Goal: Contribute content: Add original content to the website for others to see

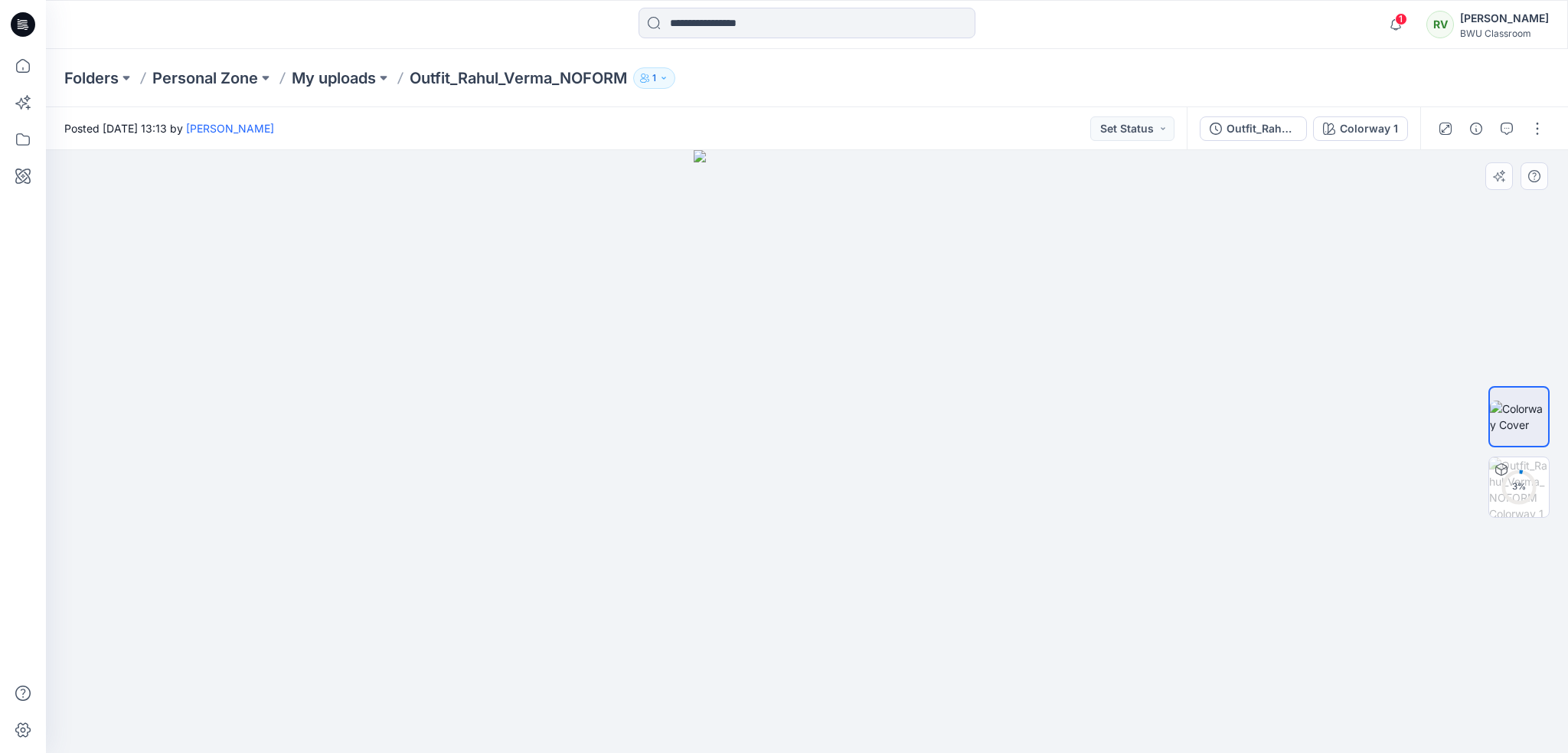
drag, startPoint x: 974, startPoint y: 518, endPoint x: 848, endPoint y: 494, distance: 128.3
click at [690, 507] on div at bounding box center [807, 451] width 1522 height 603
click at [312, 81] on p "My uploads" at bounding box center [334, 78] width 84 height 21
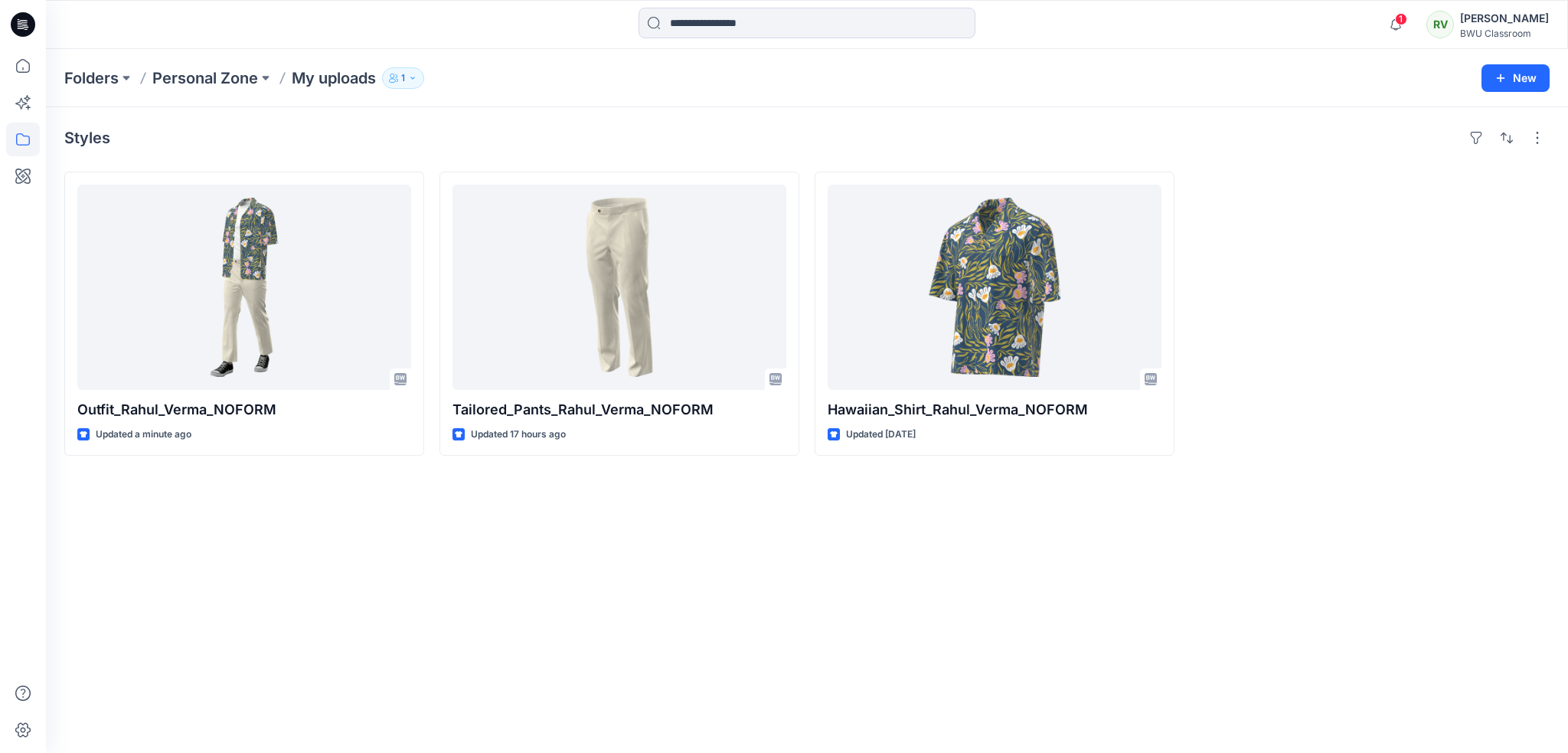
click at [619, 640] on div "Styles Outfit_Rahul_Verma_NOFORM Updated a minute ago Tailored_Pants_Rahul_Verm…" at bounding box center [807, 429] width 1522 height 646
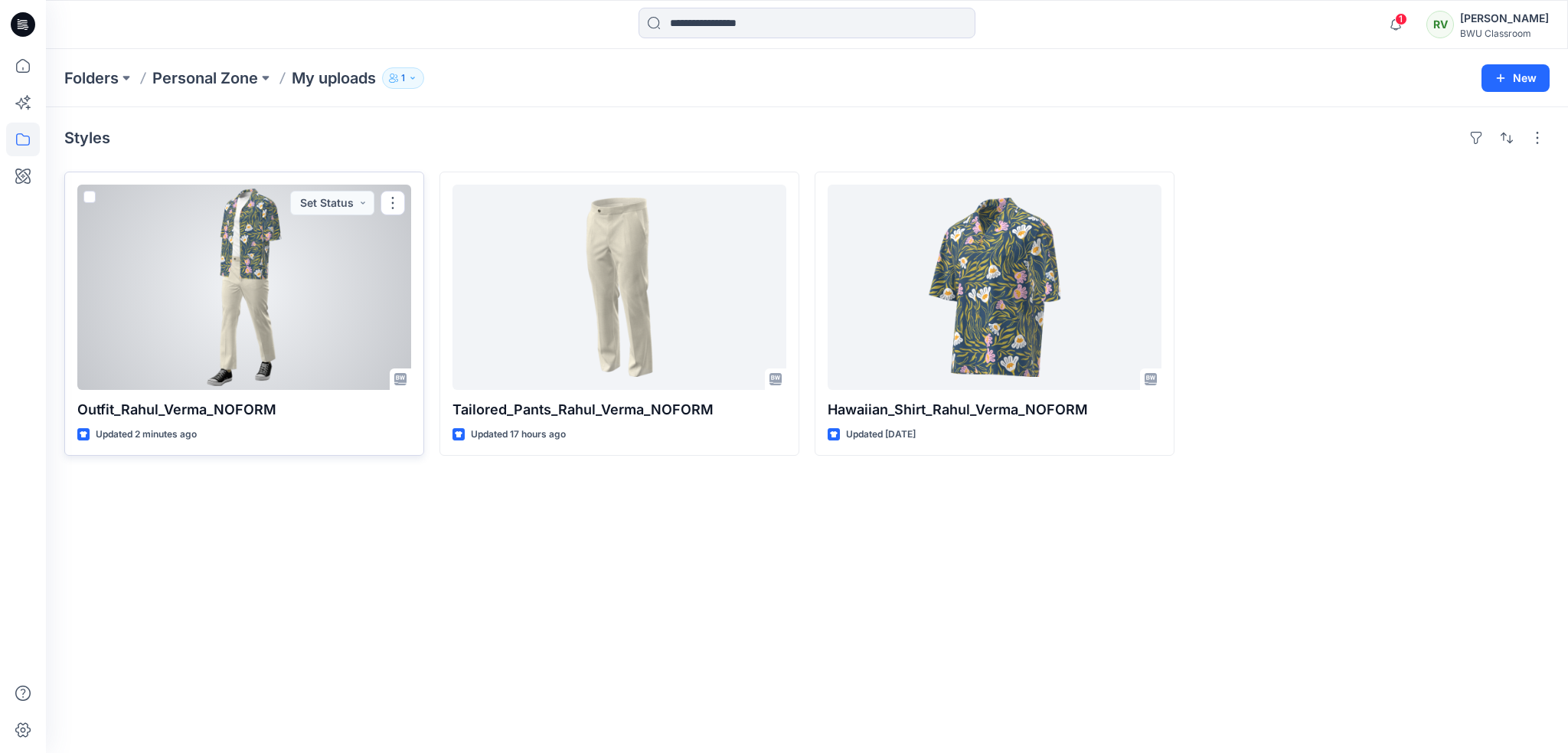
click at [312, 317] on div at bounding box center [244, 286] width 334 height 205
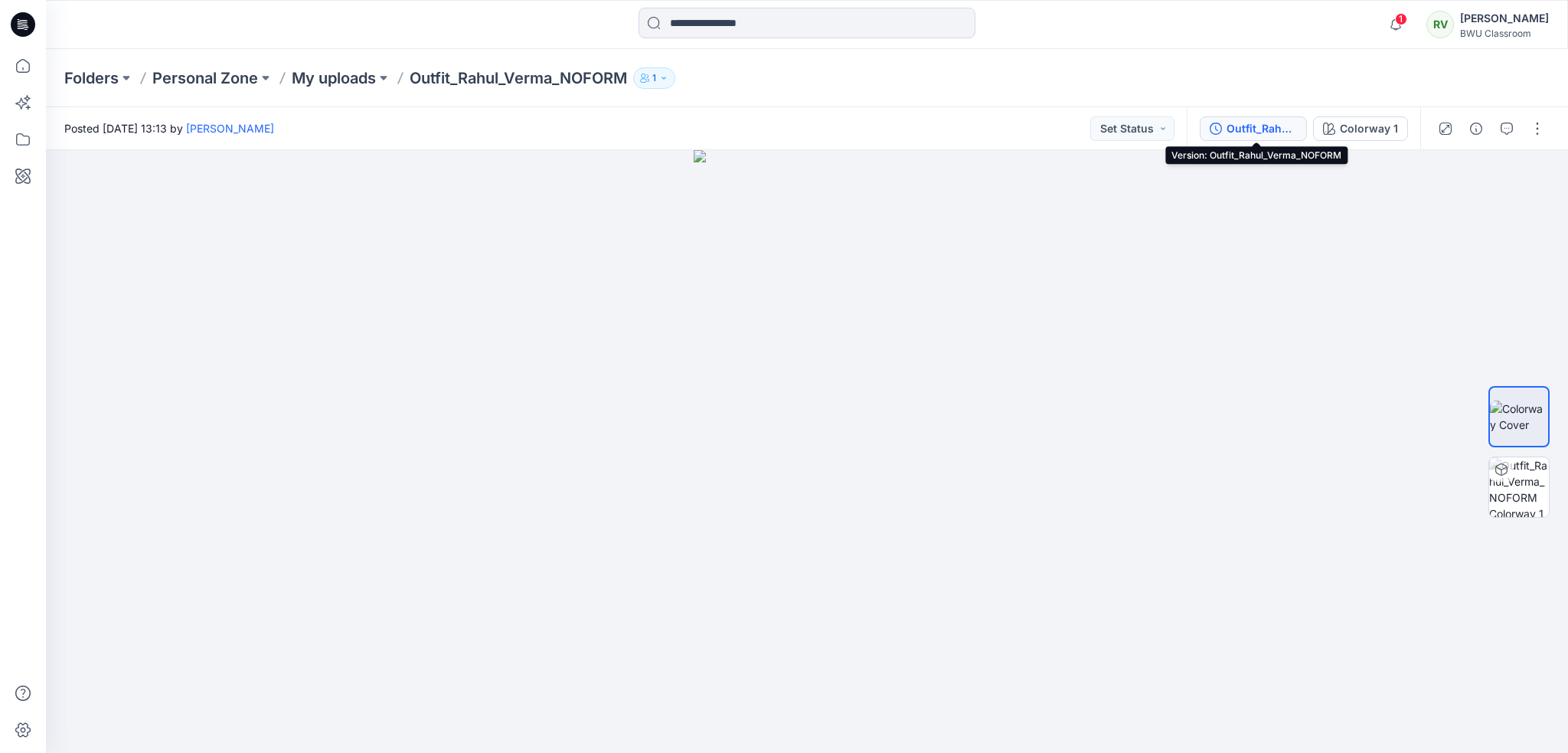
click at [1270, 130] on div "Outfit_Rahul_Verma_NOFORM" at bounding box center [1262, 129] width 71 height 17
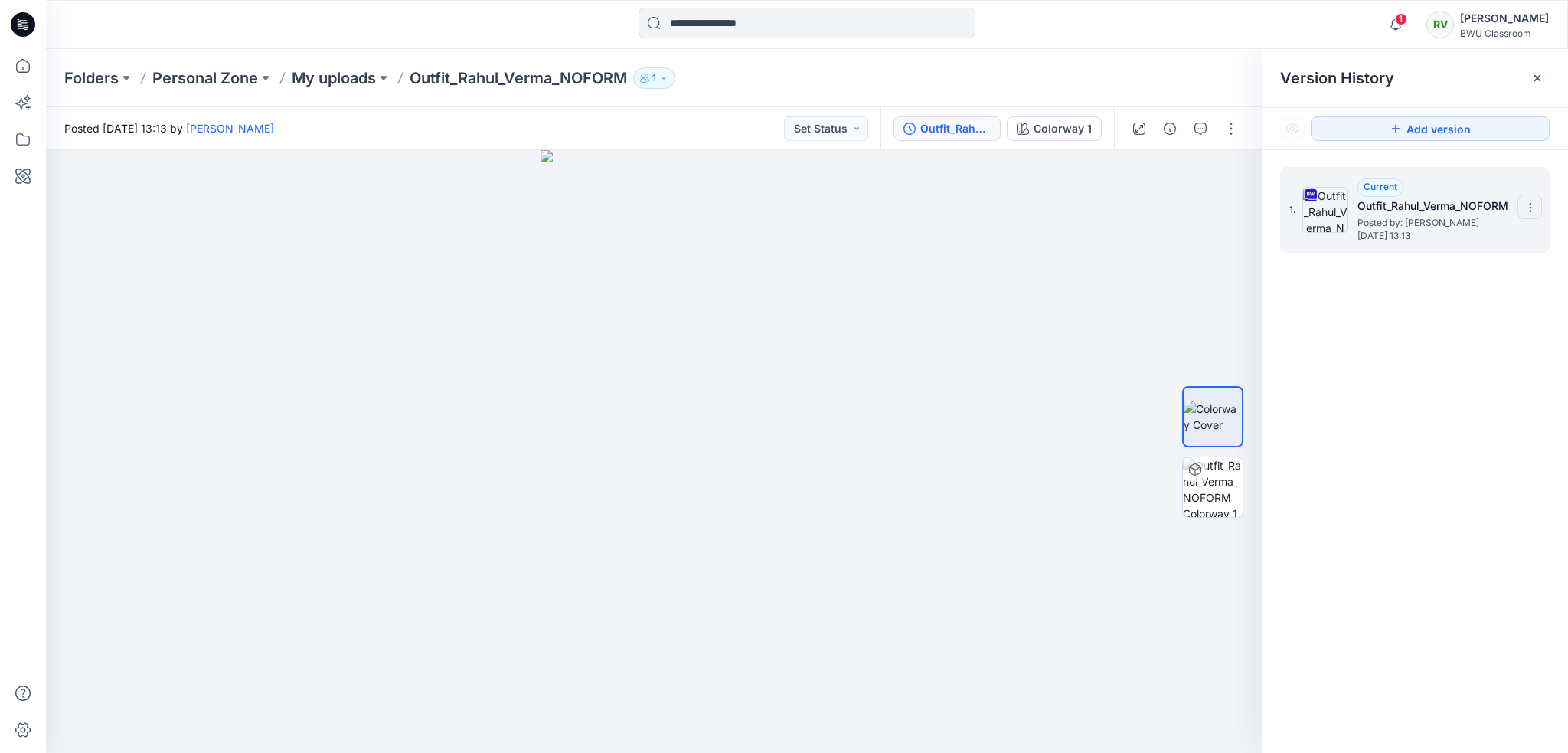
click at [1537, 204] on section at bounding box center [1530, 207] width 25 height 25
click at [1424, 445] on div "1. Current Outfit_Rahul_Verma_NOFORM Posted by: Rahul Verma Saturday, October 0…" at bounding box center [1414, 462] width 306 height 625
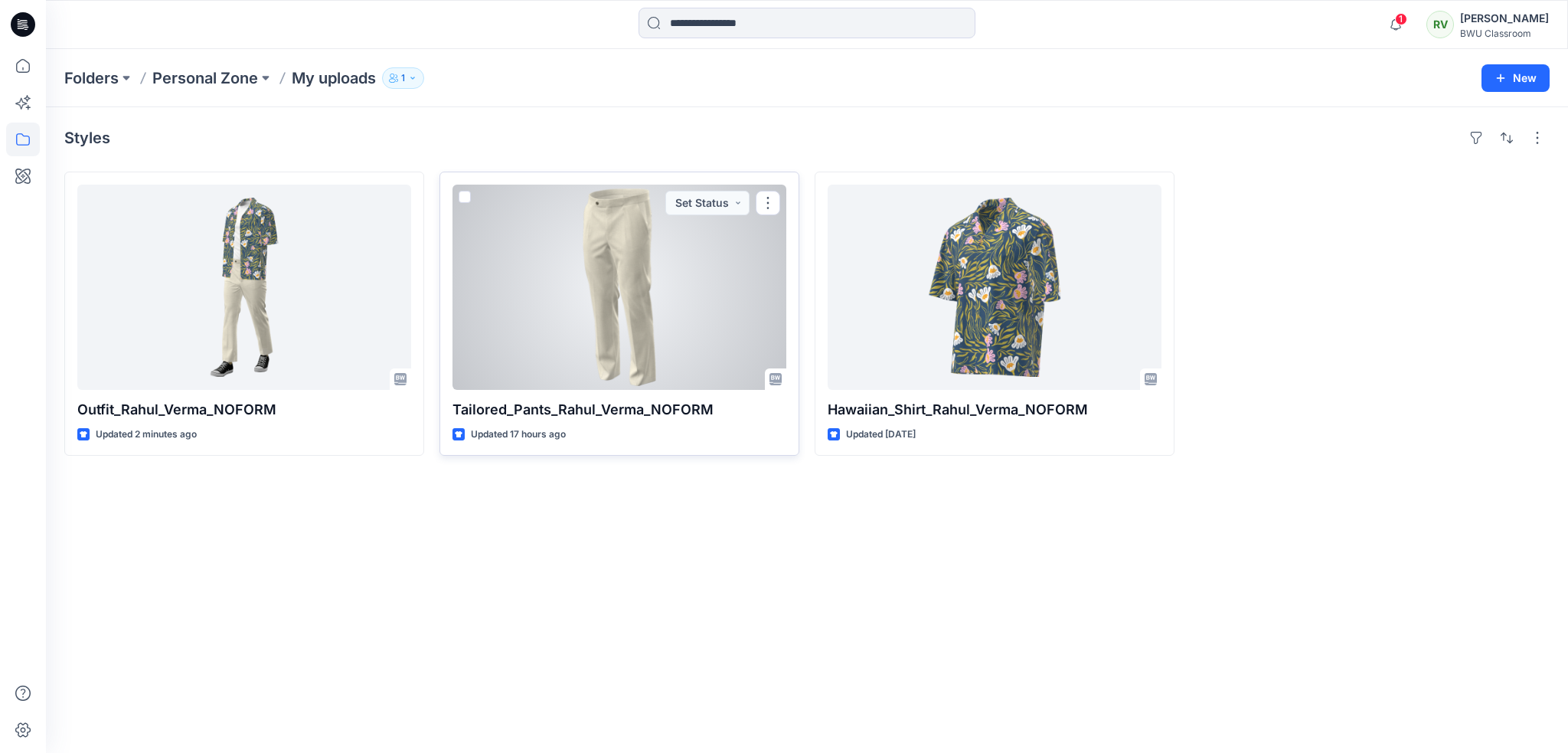
click at [538, 274] on div at bounding box center [619, 286] width 334 height 205
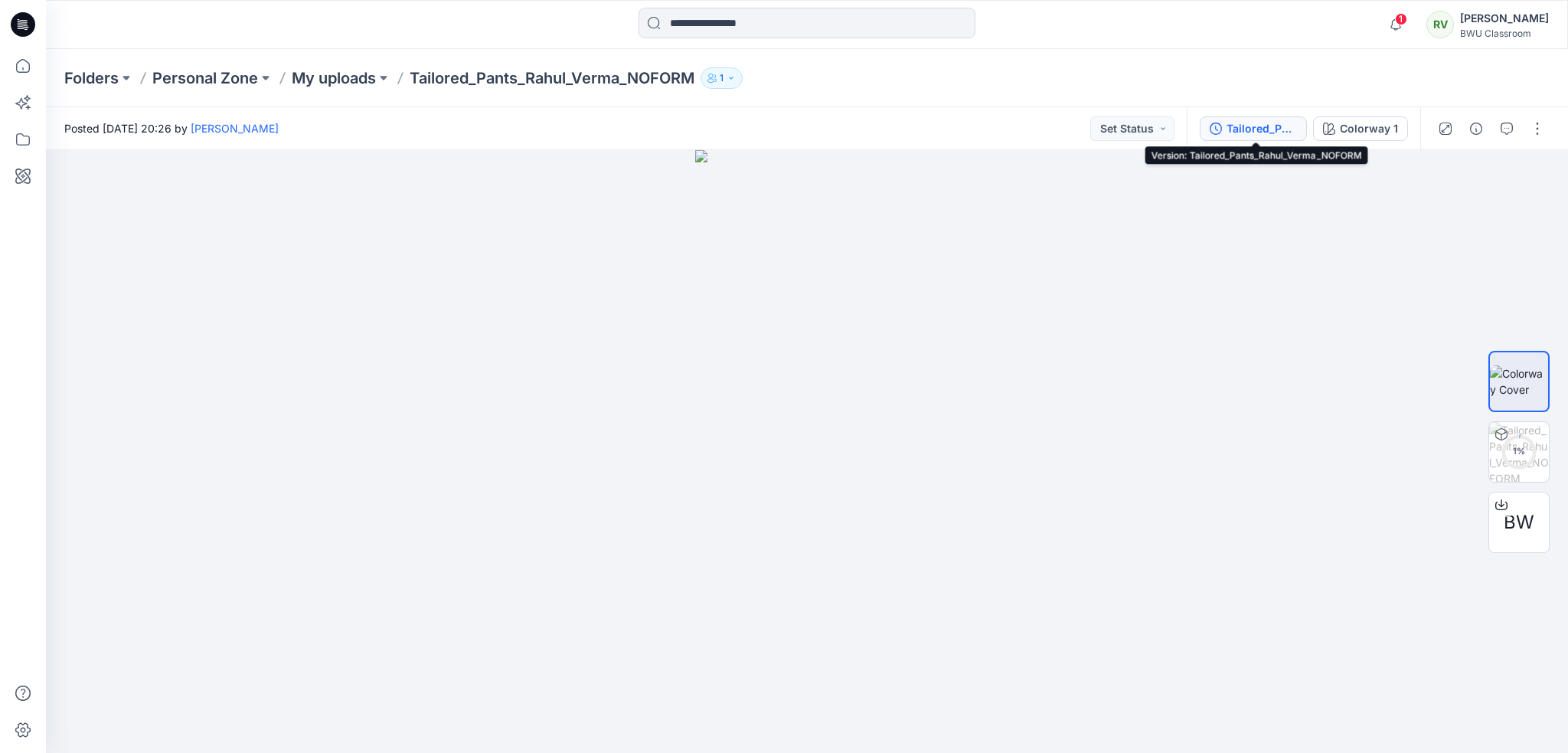
click at [1244, 133] on div "Tailored_Pants_Rahul_Verma_NOFORM" at bounding box center [1262, 129] width 71 height 17
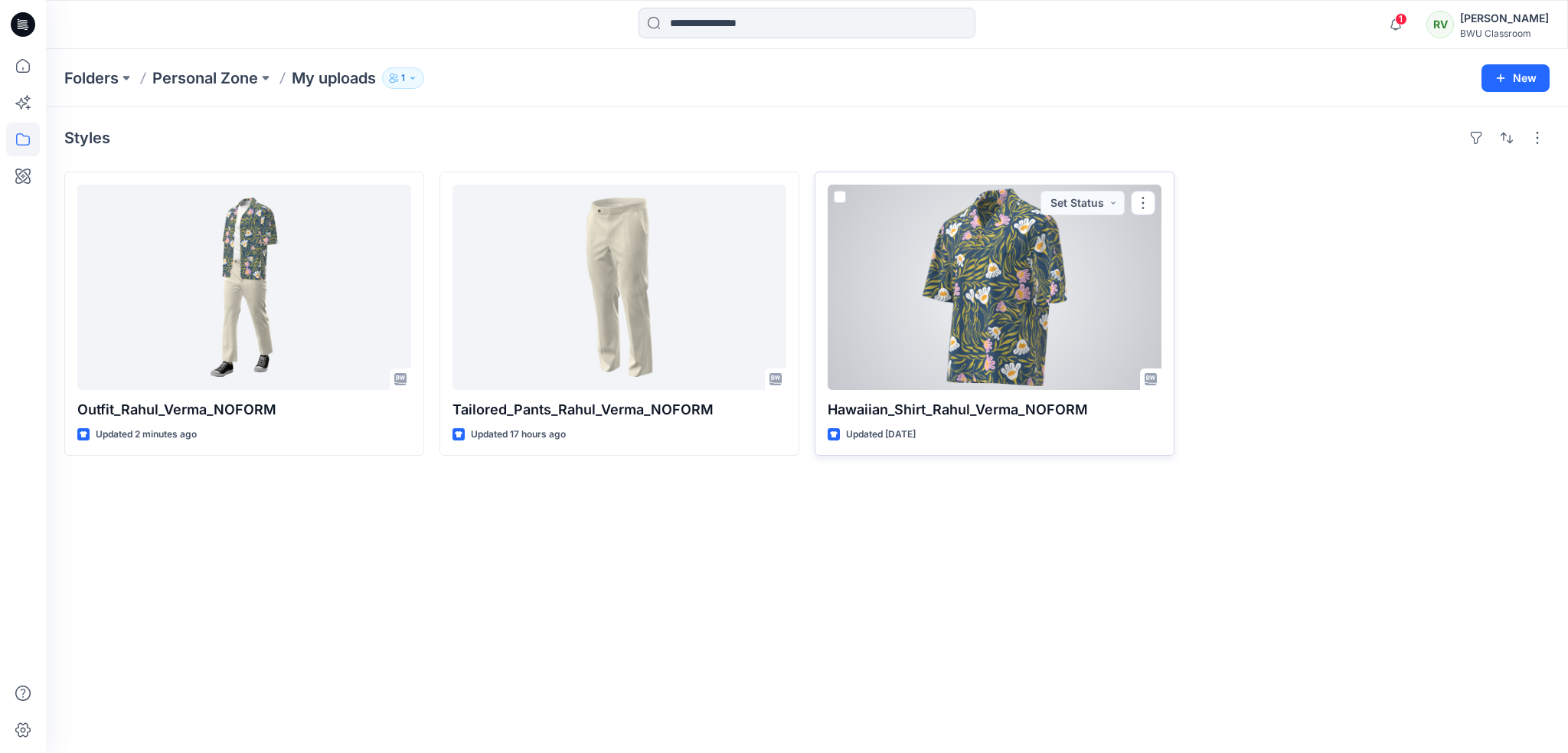
click at [949, 292] on div at bounding box center [995, 286] width 334 height 205
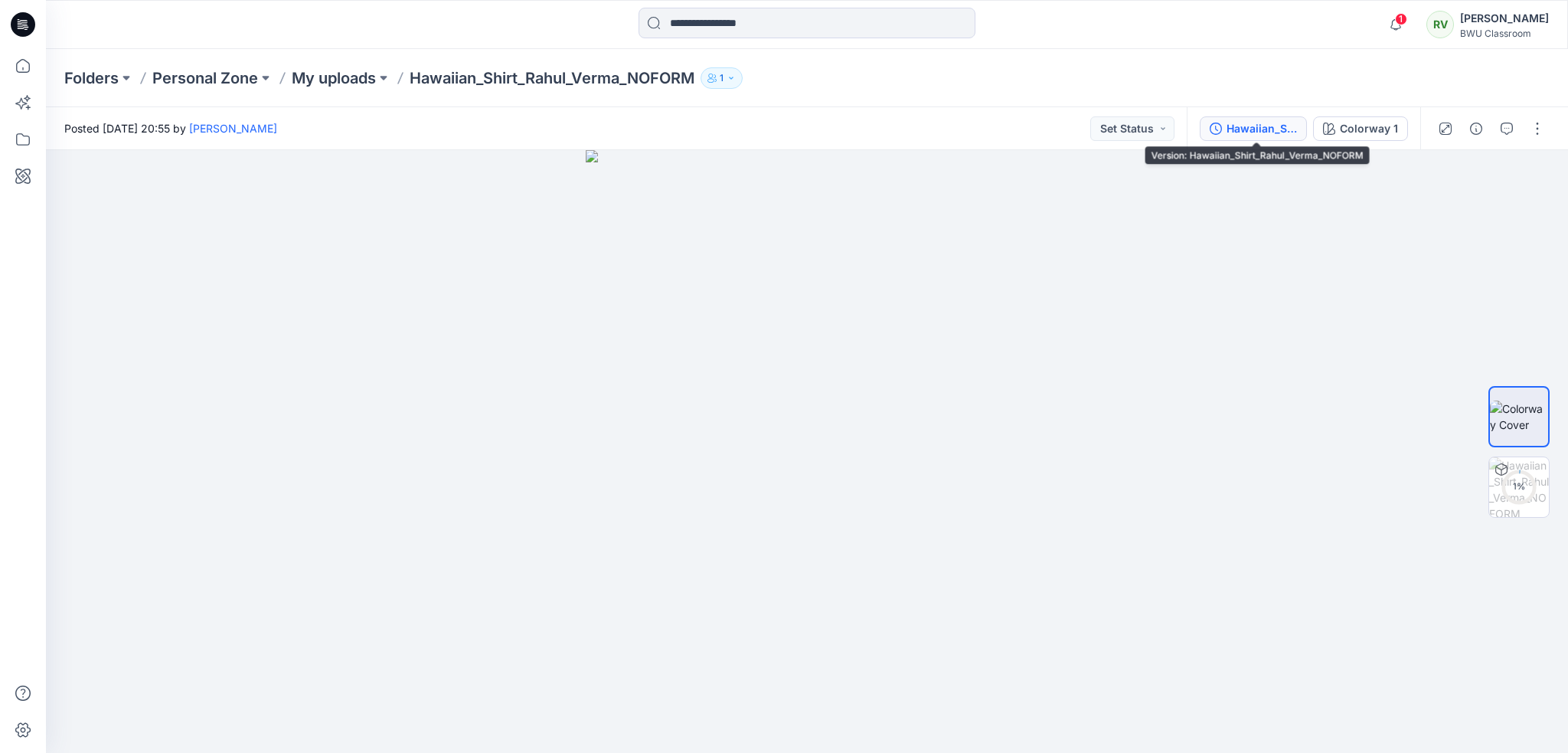
click at [1255, 122] on div "Hawaiian_Shirt_Rahul_Verma_NOFORM" at bounding box center [1262, 129] width 71 height 17
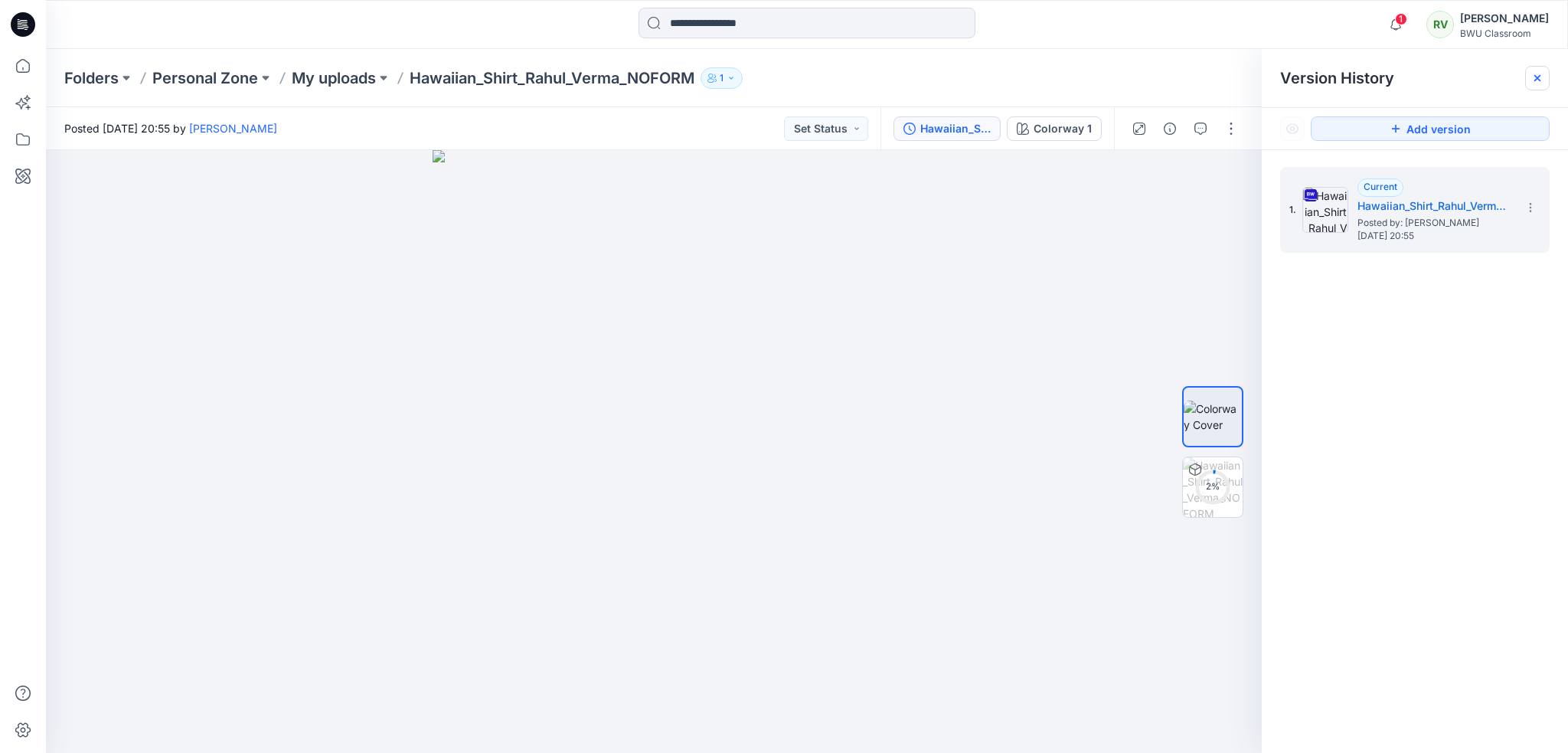
click at [1537, 82] on icon at bounding box center [1537, 77] width 12 height 12
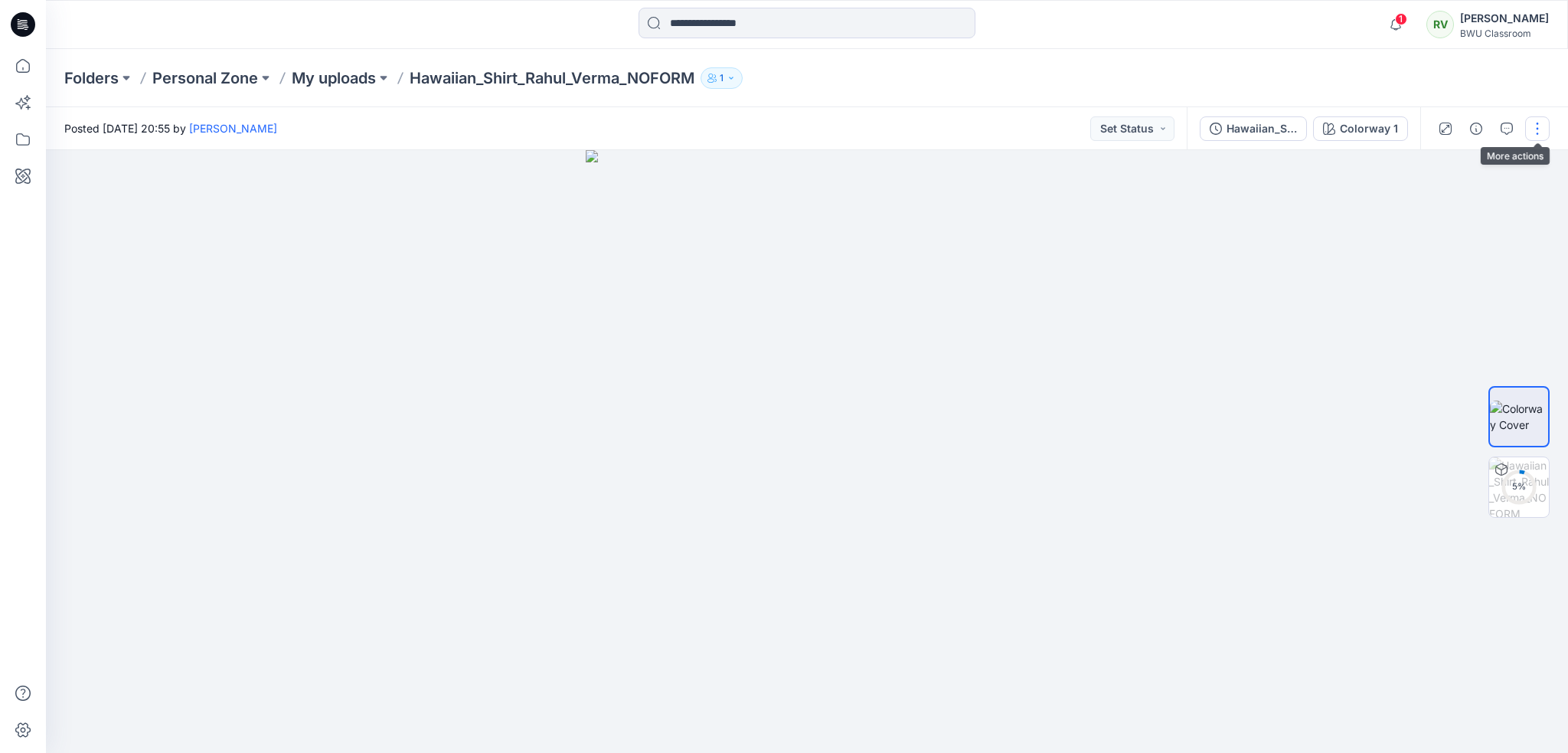
click at [1536, 131] on button "button" at bounding box center [1537, 129] width 25 height 25
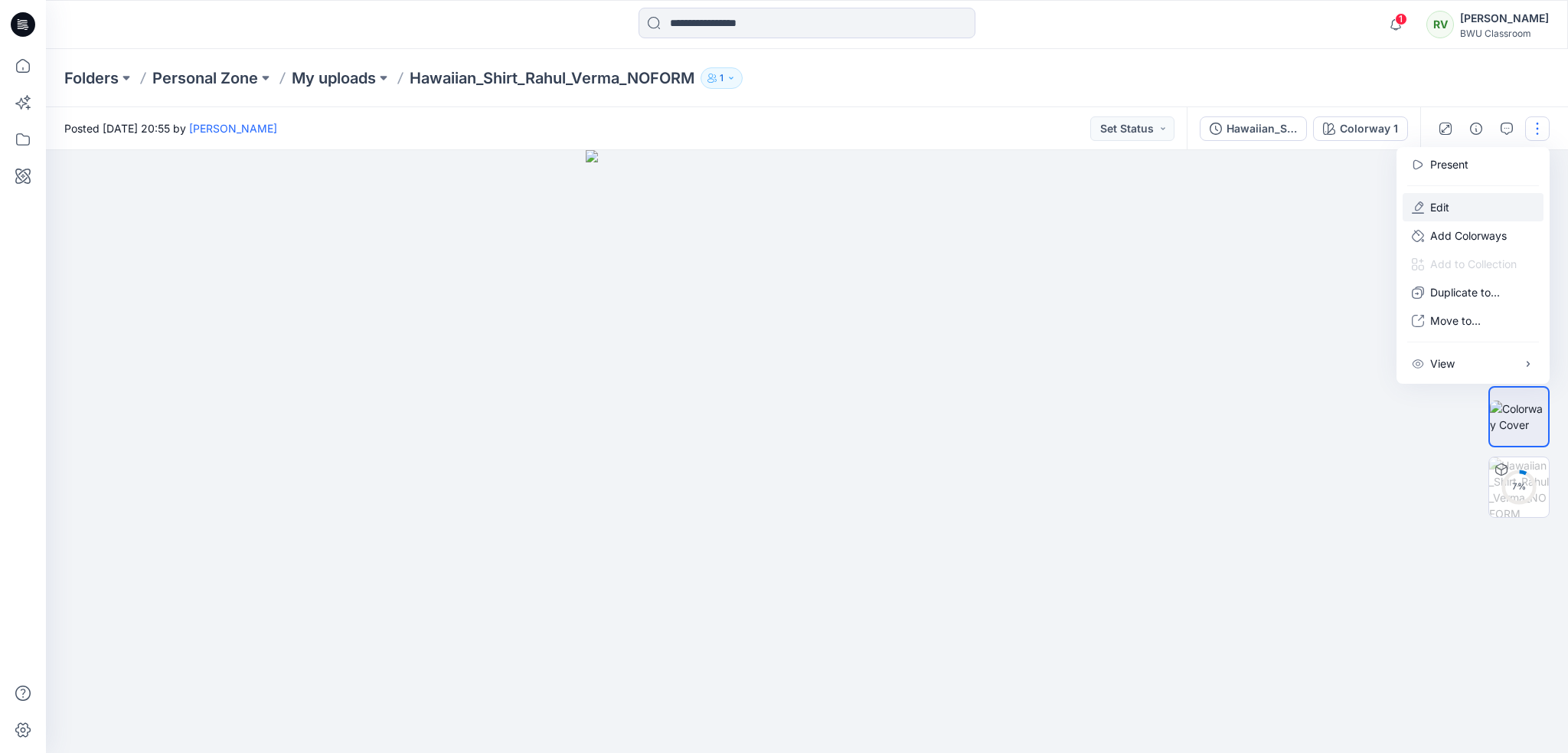
click at [1464, 203] on button "Edit" at bounding box center [1474, 207] width 141 height 29
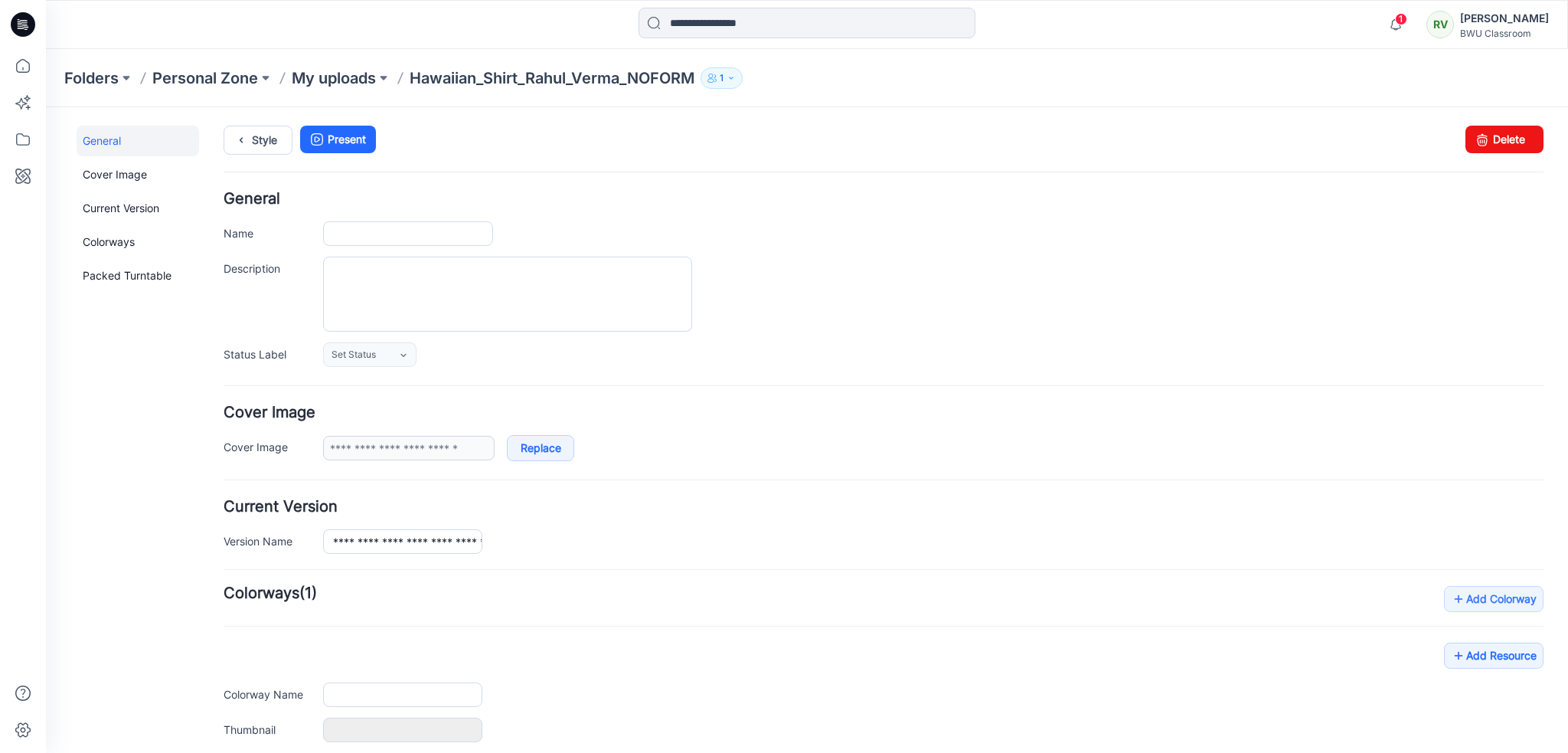
type input "**********"
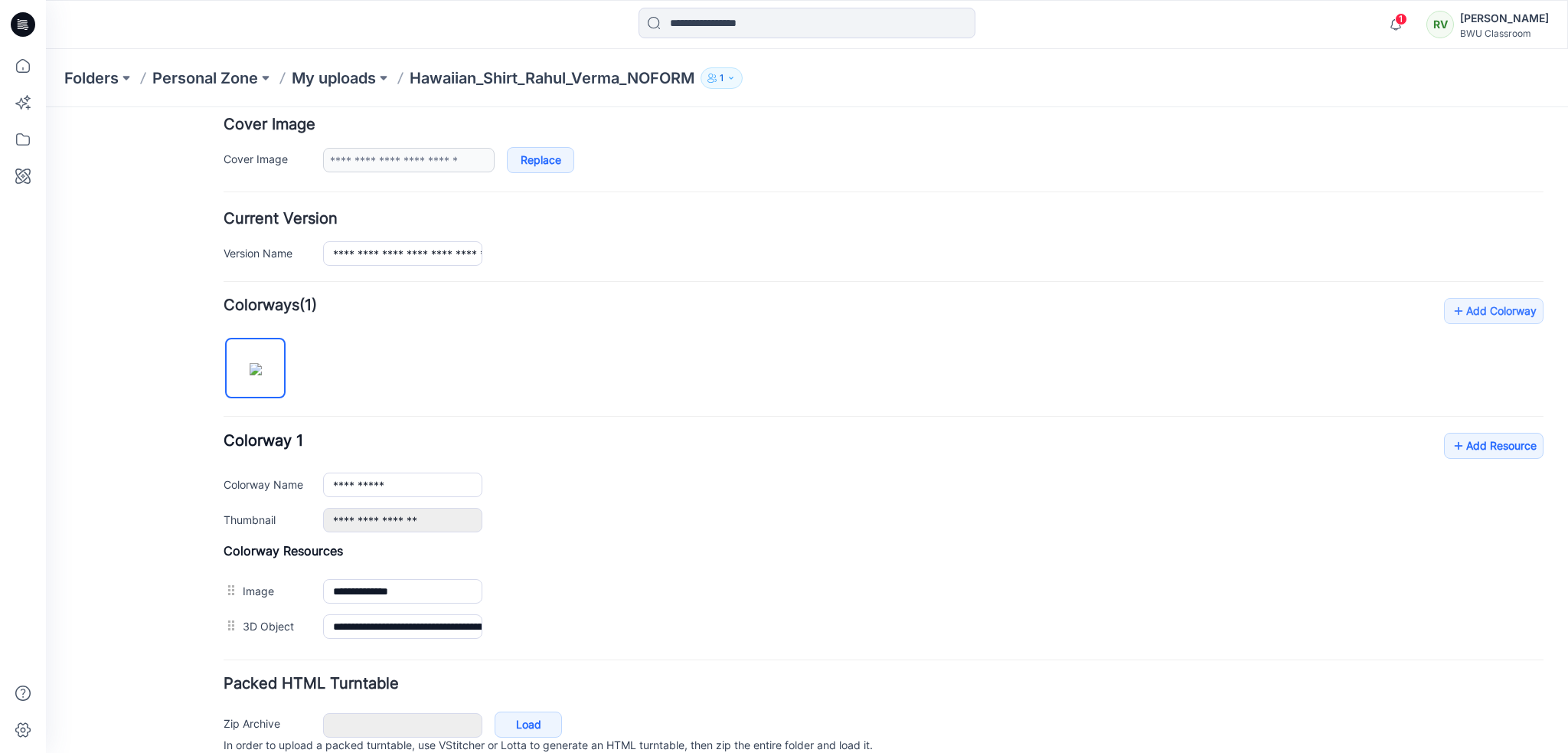
scroll to position [351, 0]
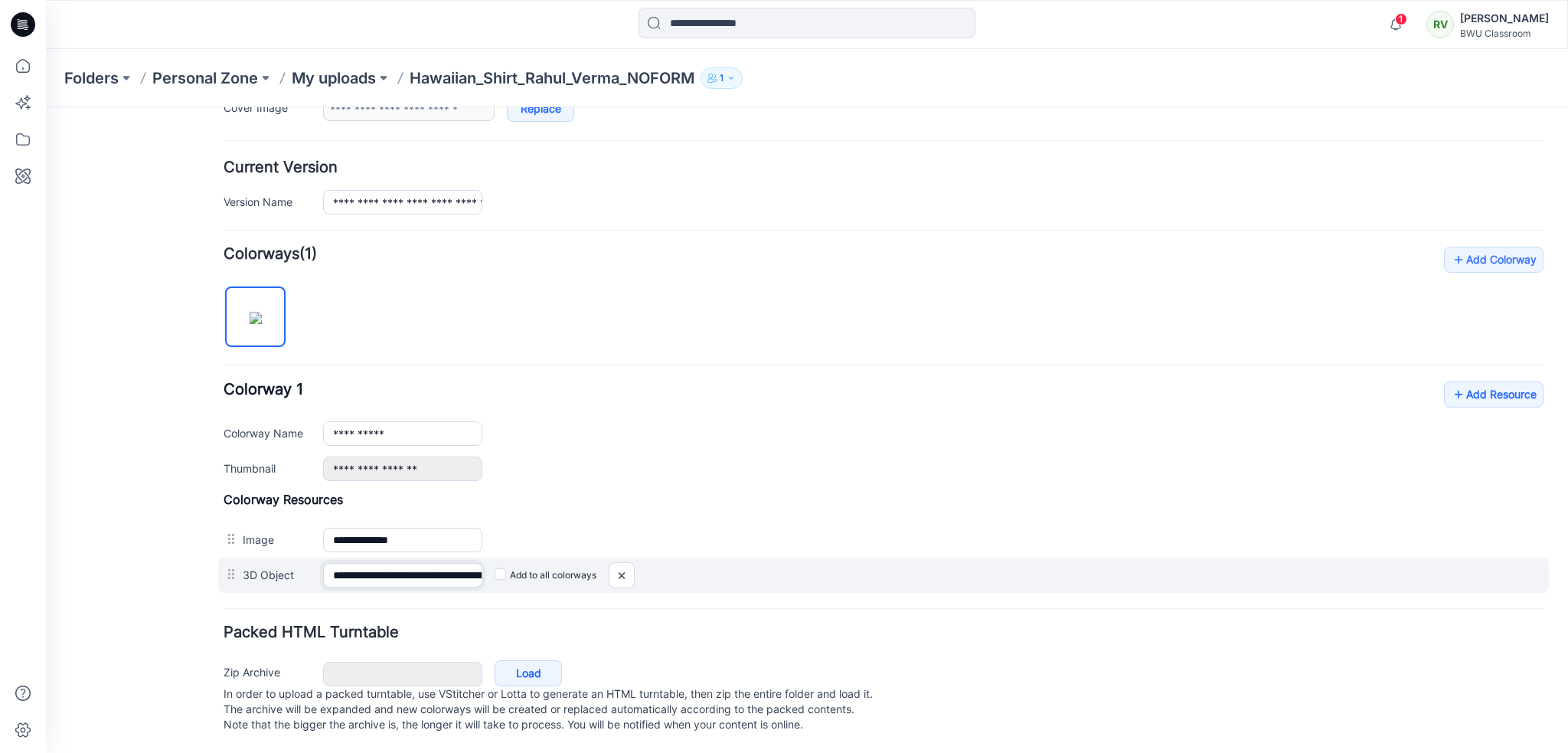
click at [447, 563] on input "**********" at bounding box center [402, 575] width 159 height 25
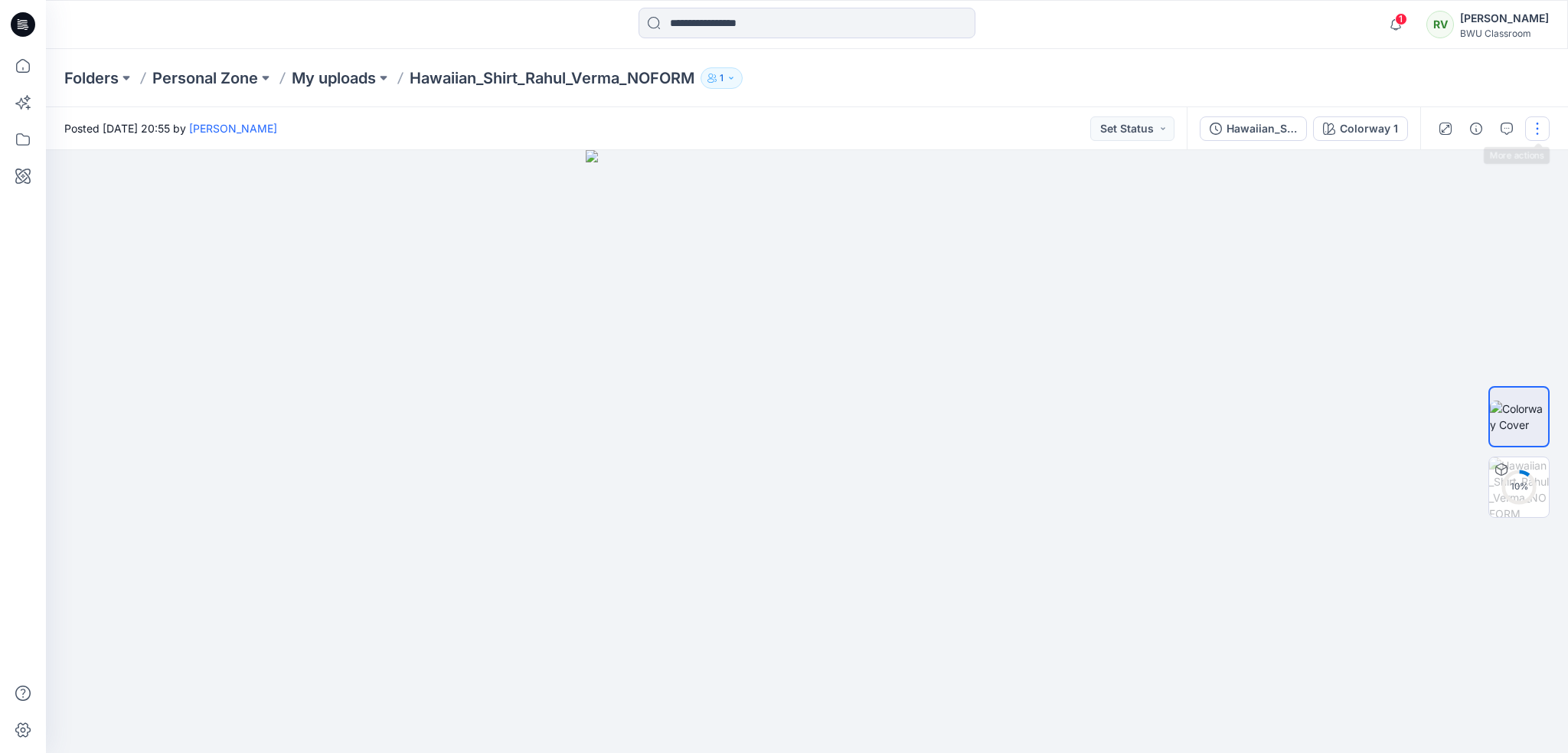
click at [1540, 129] on button "button" at bounding box center [1537, 129] width 25 height 25
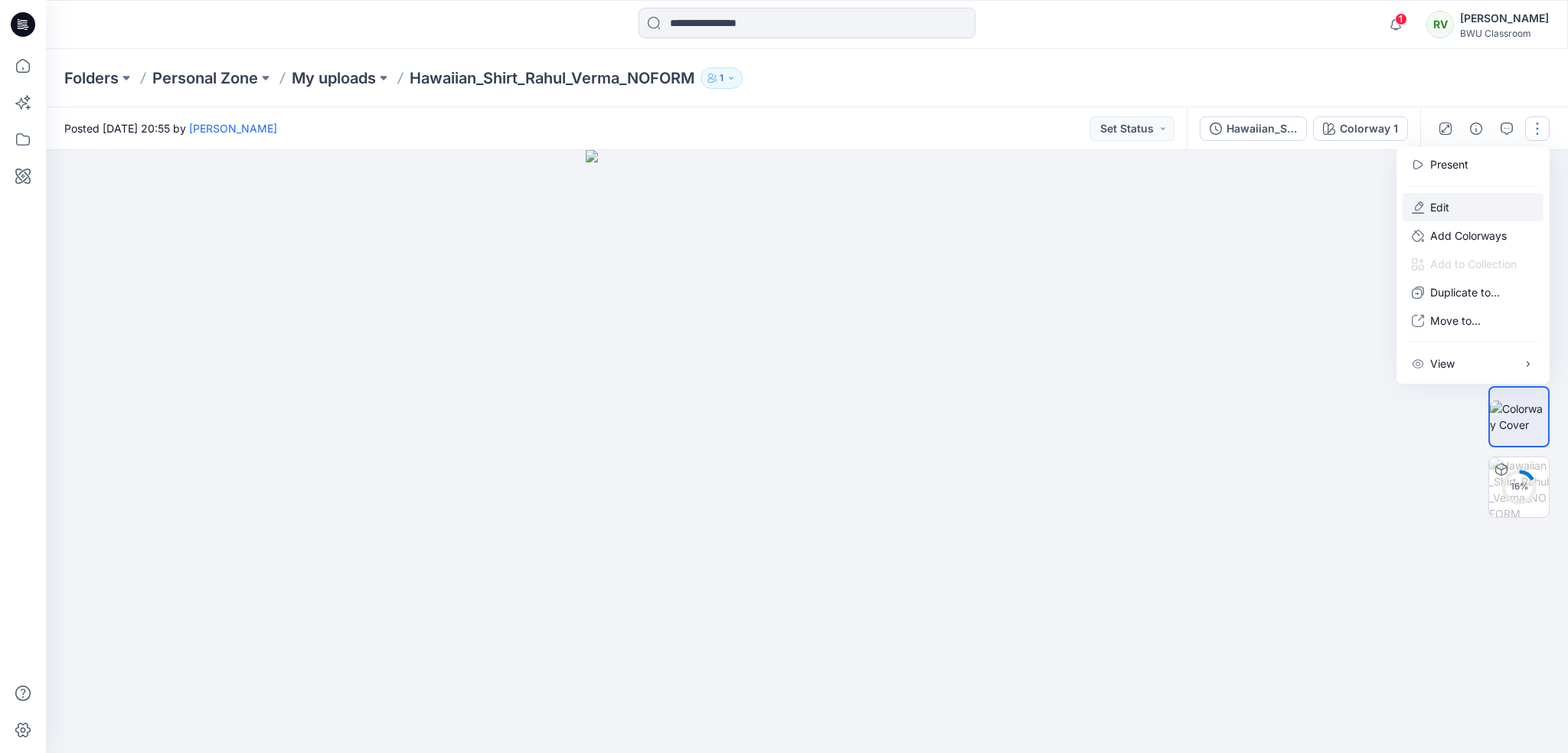
click at [1450, 211] on button "Edit" at bounding box center [1474, 207] width 141 height 29
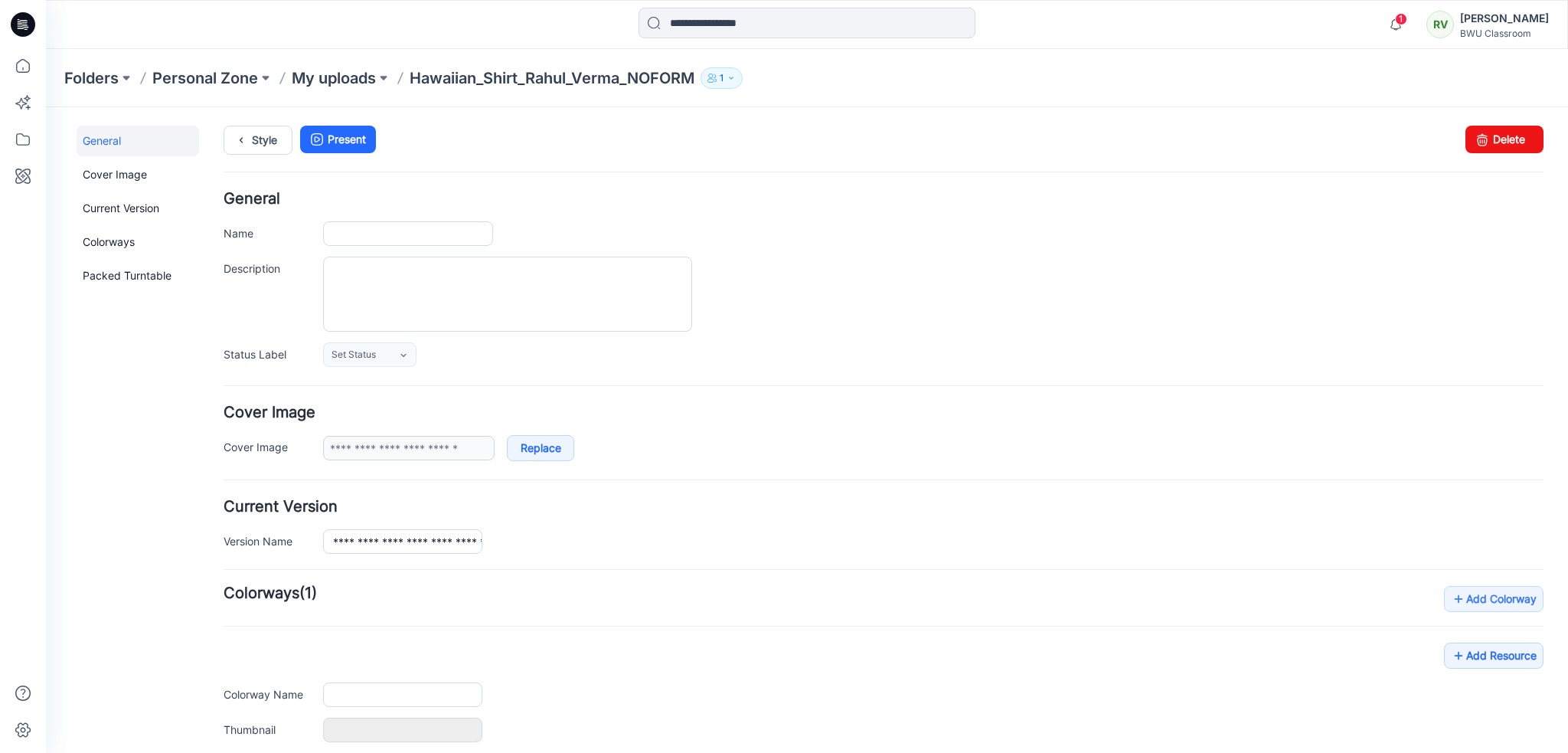
type input "**********"
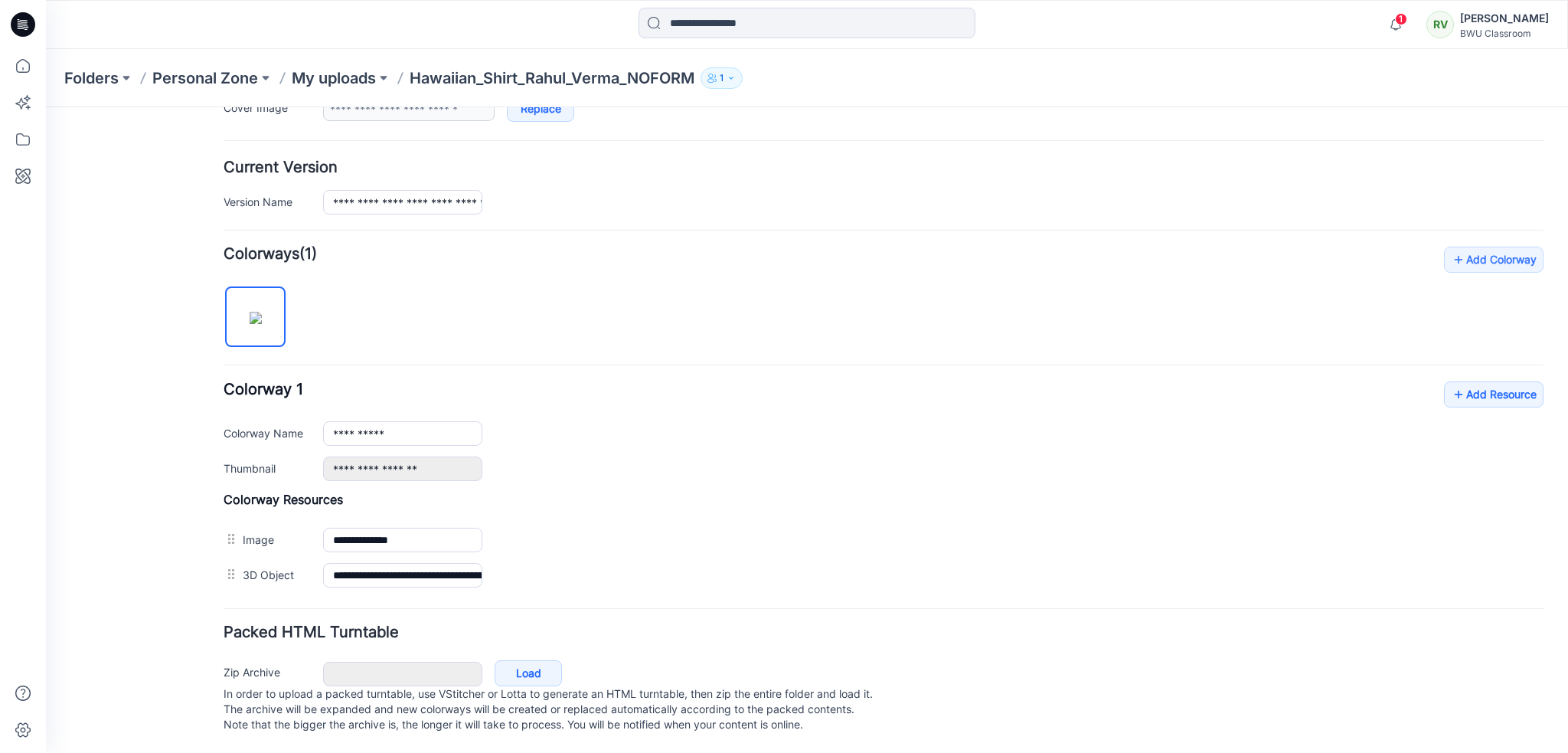
scroll to position [351, 0]
click at [1492, 382] on link "Add Resource" at bounding box center [1494, 394] width 99 height 26
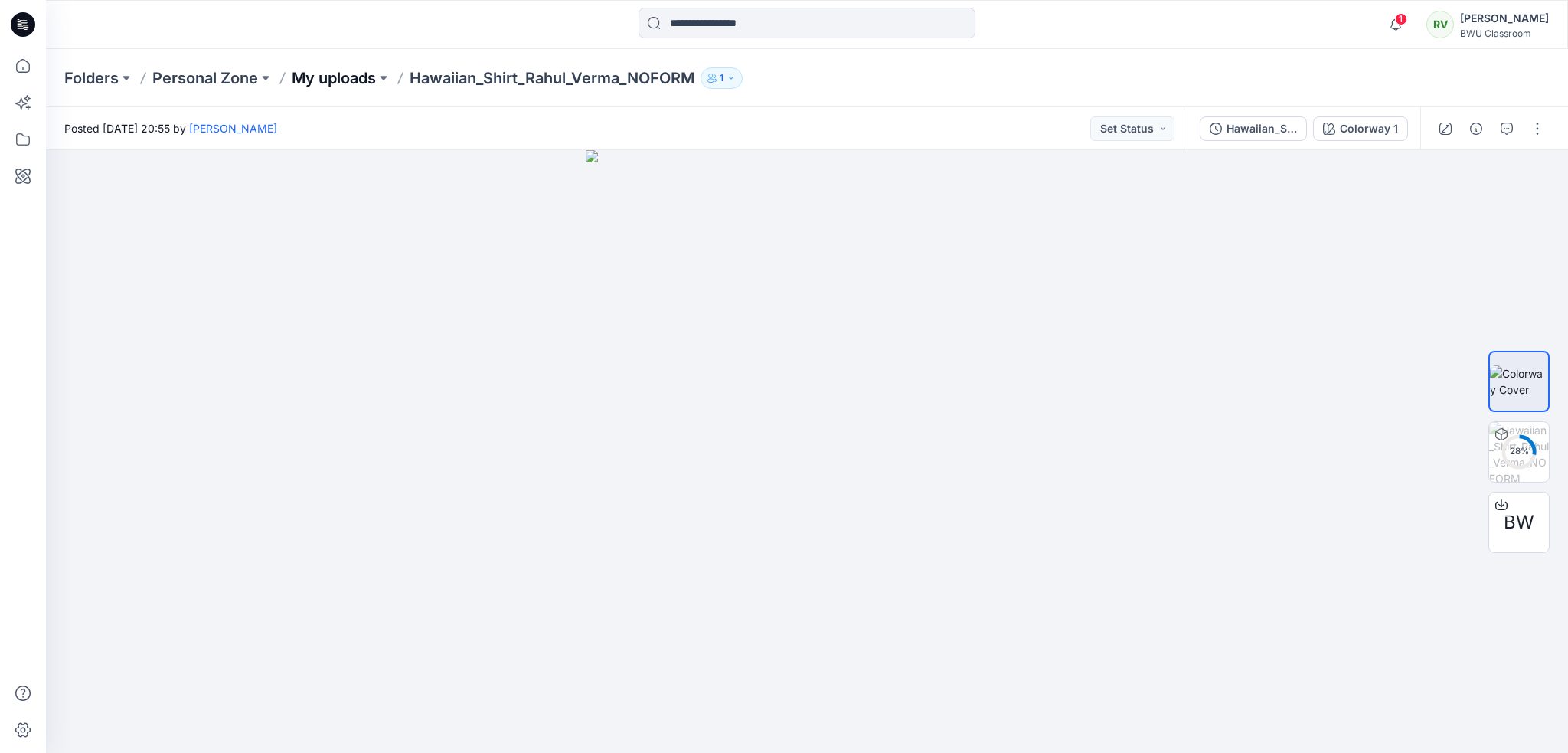
click at [340, 83] on p "My uploads" at bounding box center [334, 78] width 84 height 21
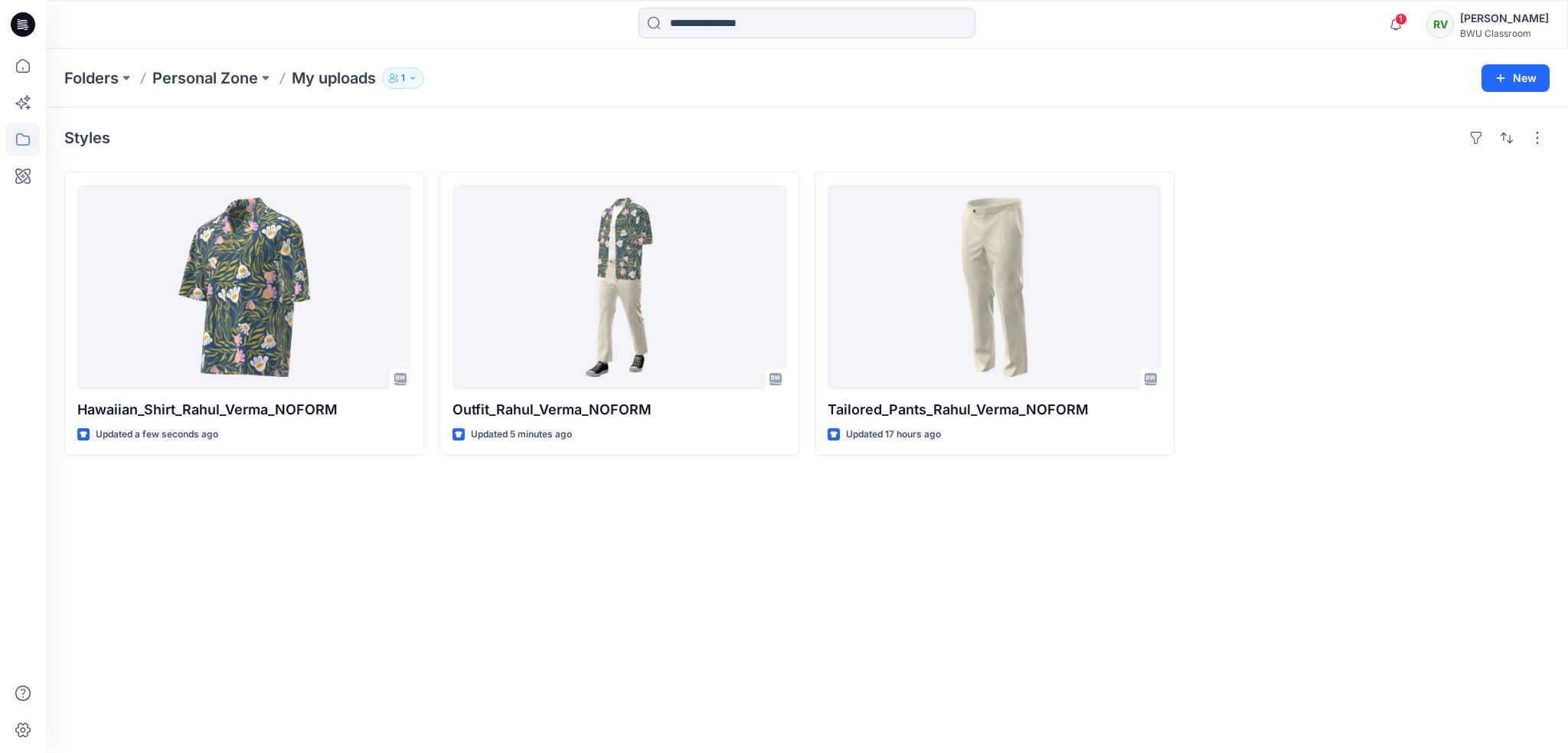
click at [653, 520] on div "Styles Hawaiian_Shirt_Rahul_Verma_NOFORM Updated a few seconds ago Outfit_Rahul…" at bounding box center [807, 429] width 1522 height 646
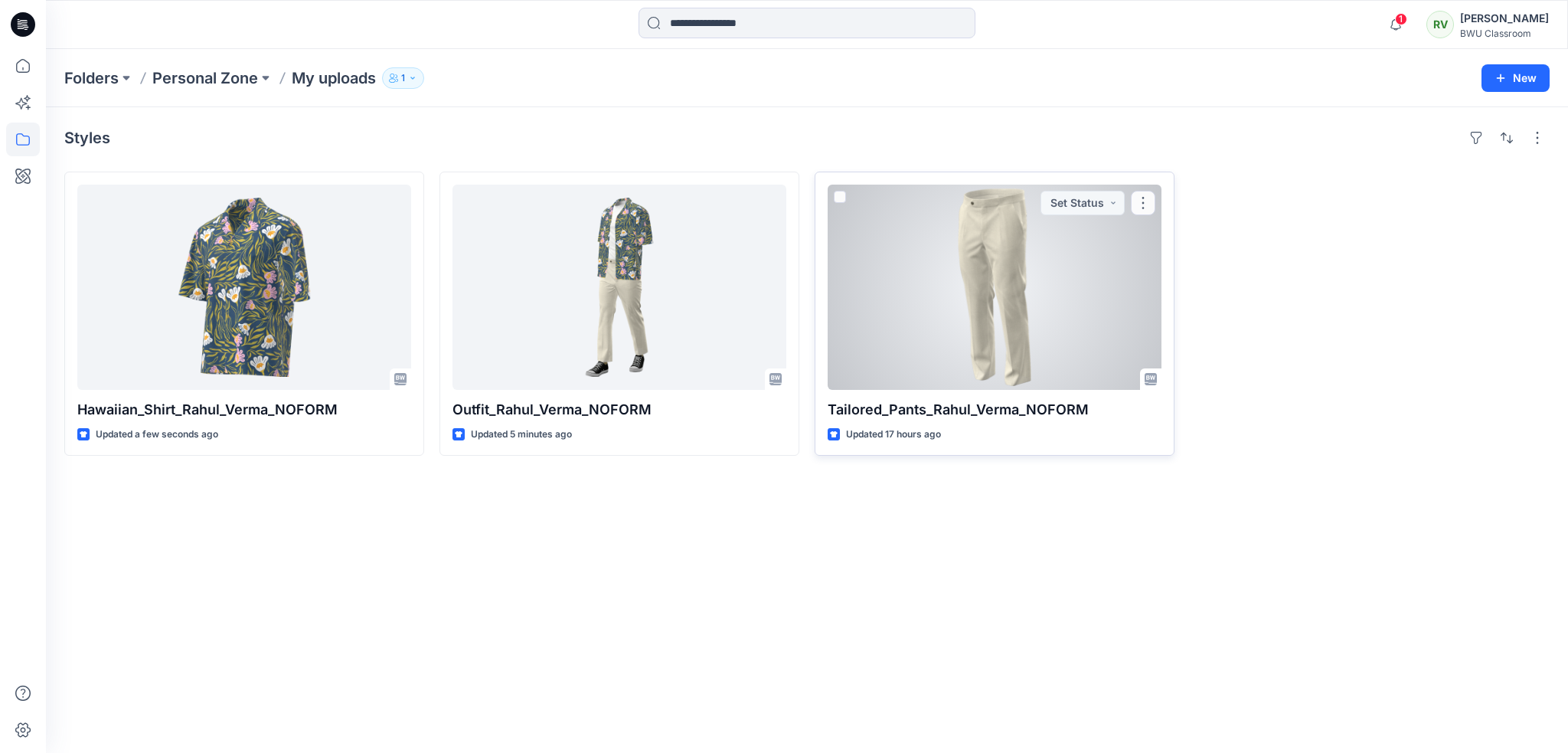
click at [987, 256] on div at bounding box center [995, 286] width 334 height 205
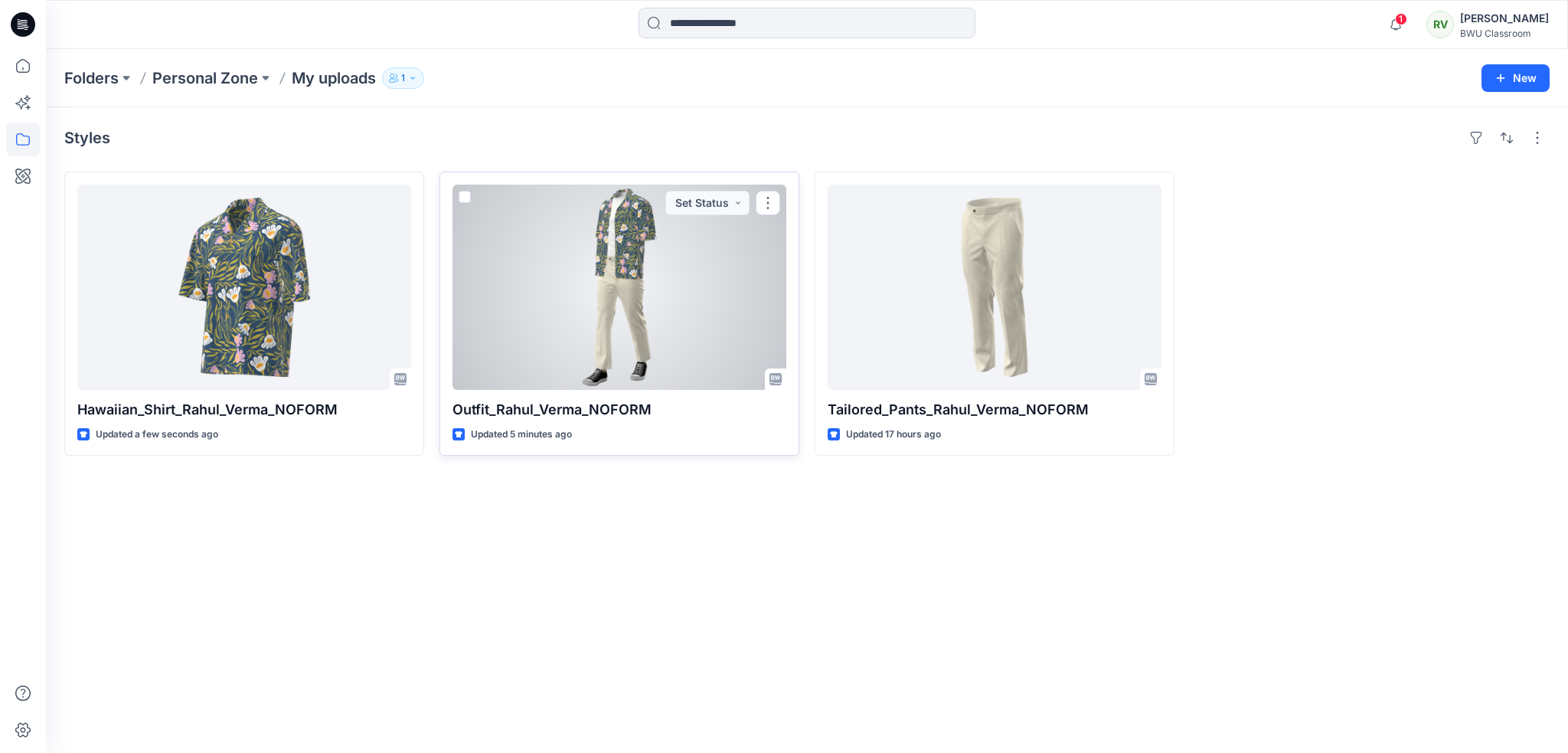
click at [574, 276] on div at bounding box center [619, 286] width 334 height 205
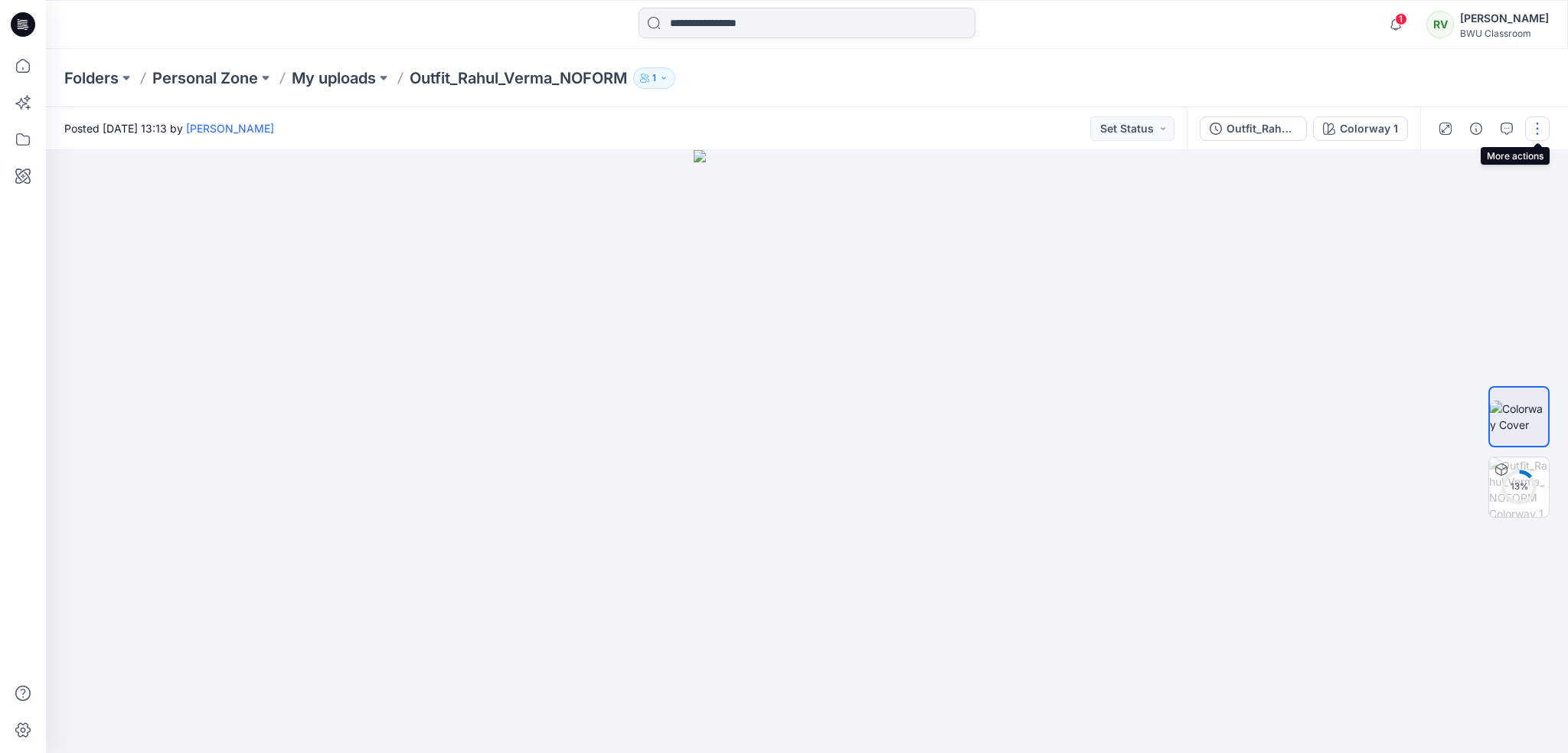
click at [1539, 128] on button "button" at bounding box center [1537, 129] width 25 height 25
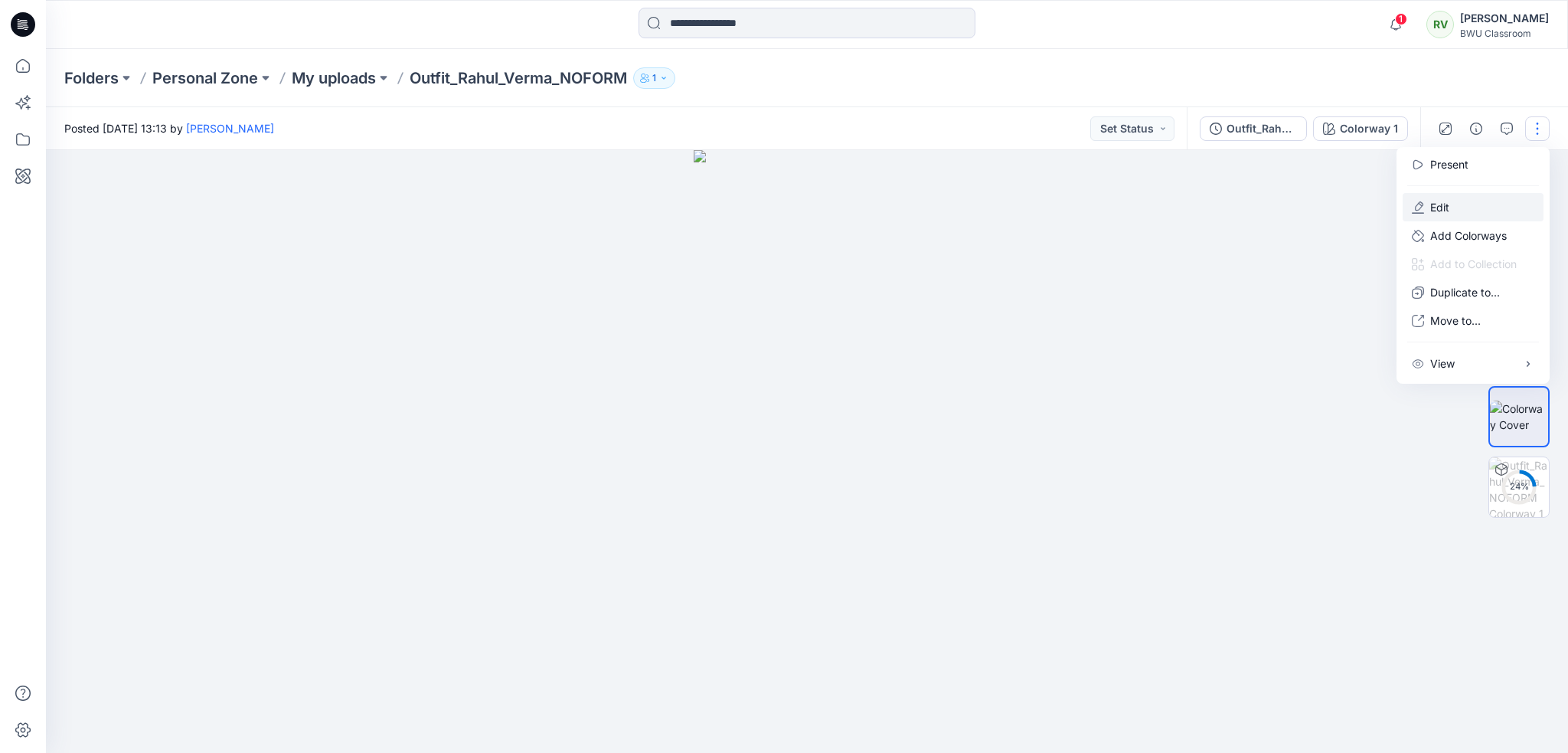
click at [1436, 204] on p "Edit" at bounding box center [1439, 207] width 19 height 16
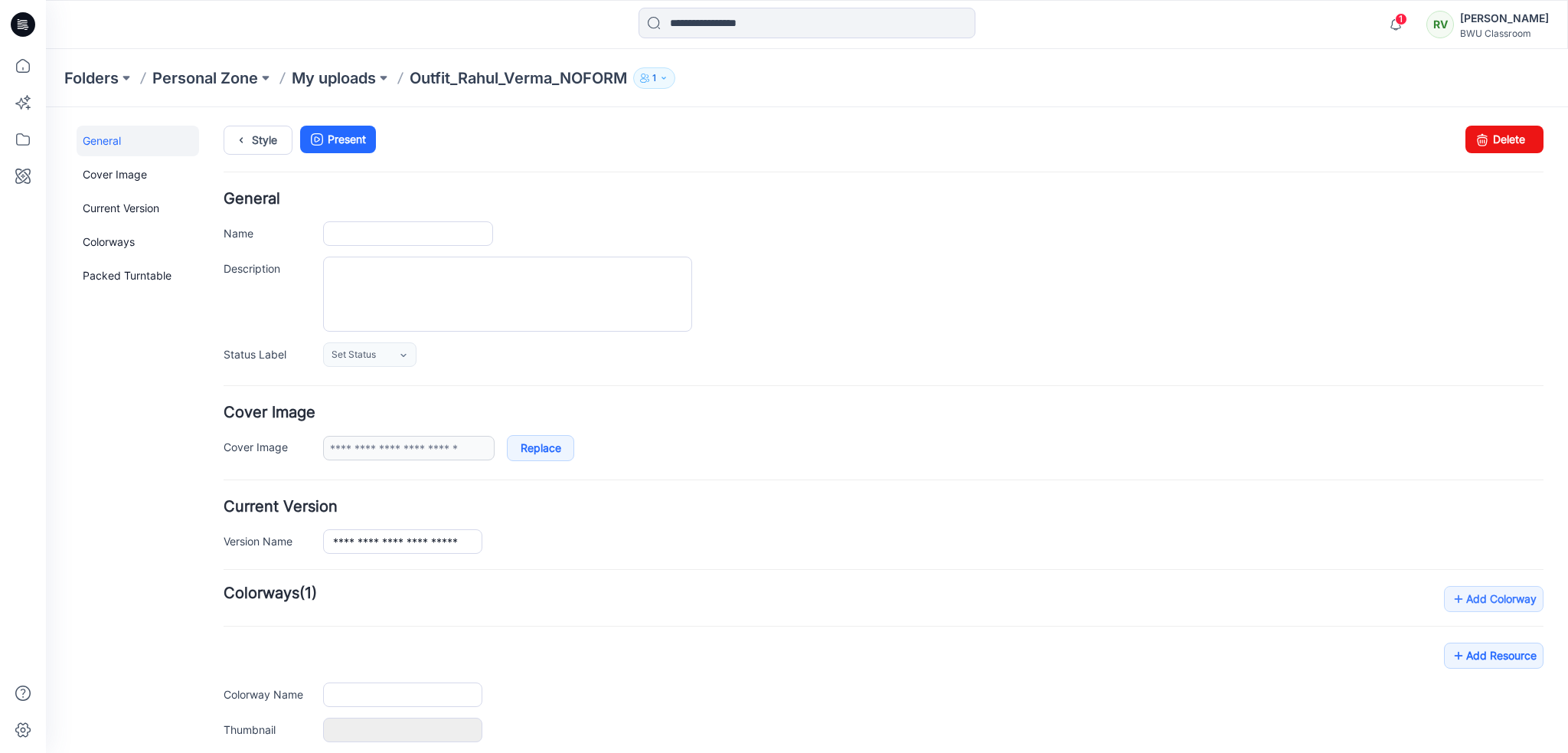
type input "**********"
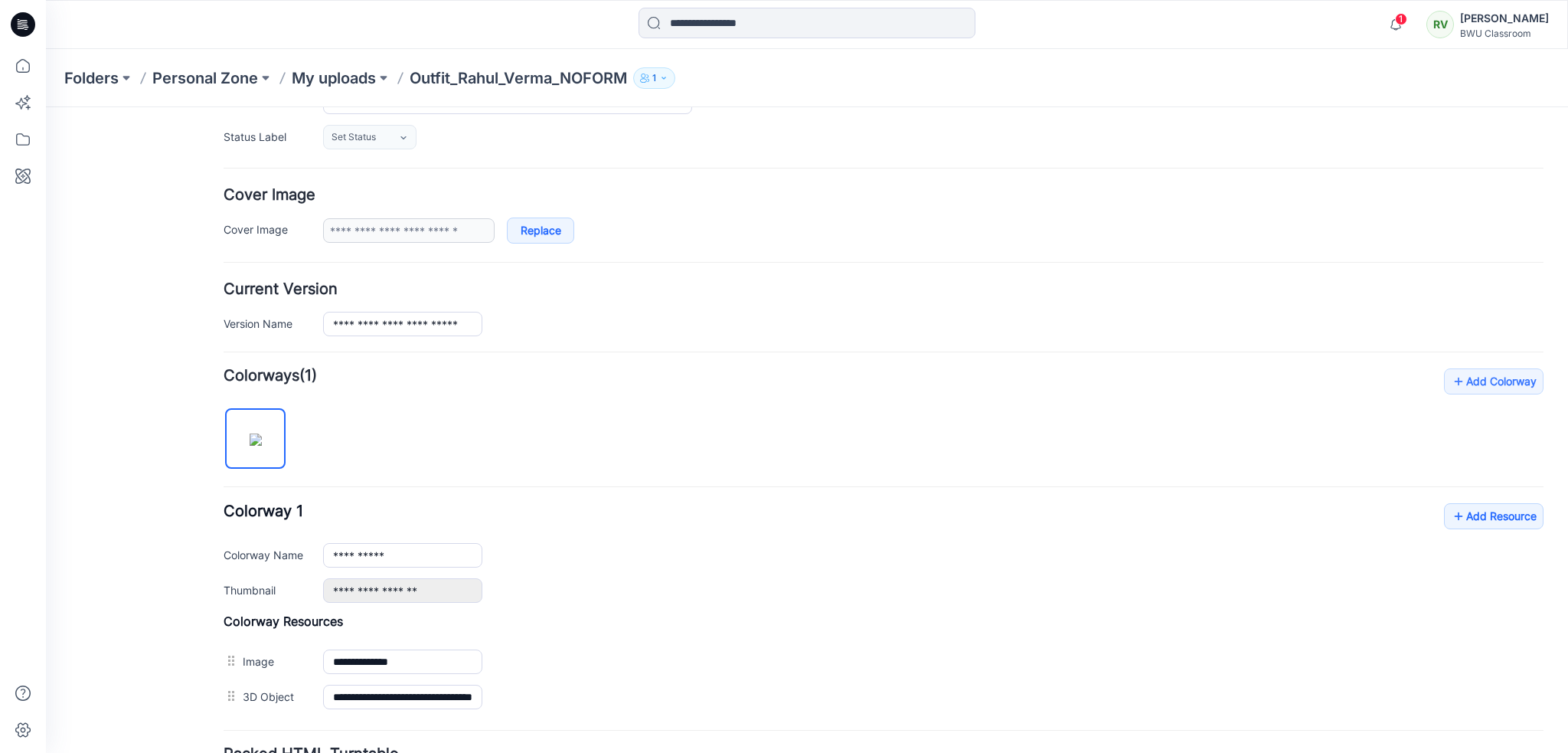
scroll to position [351, 0]
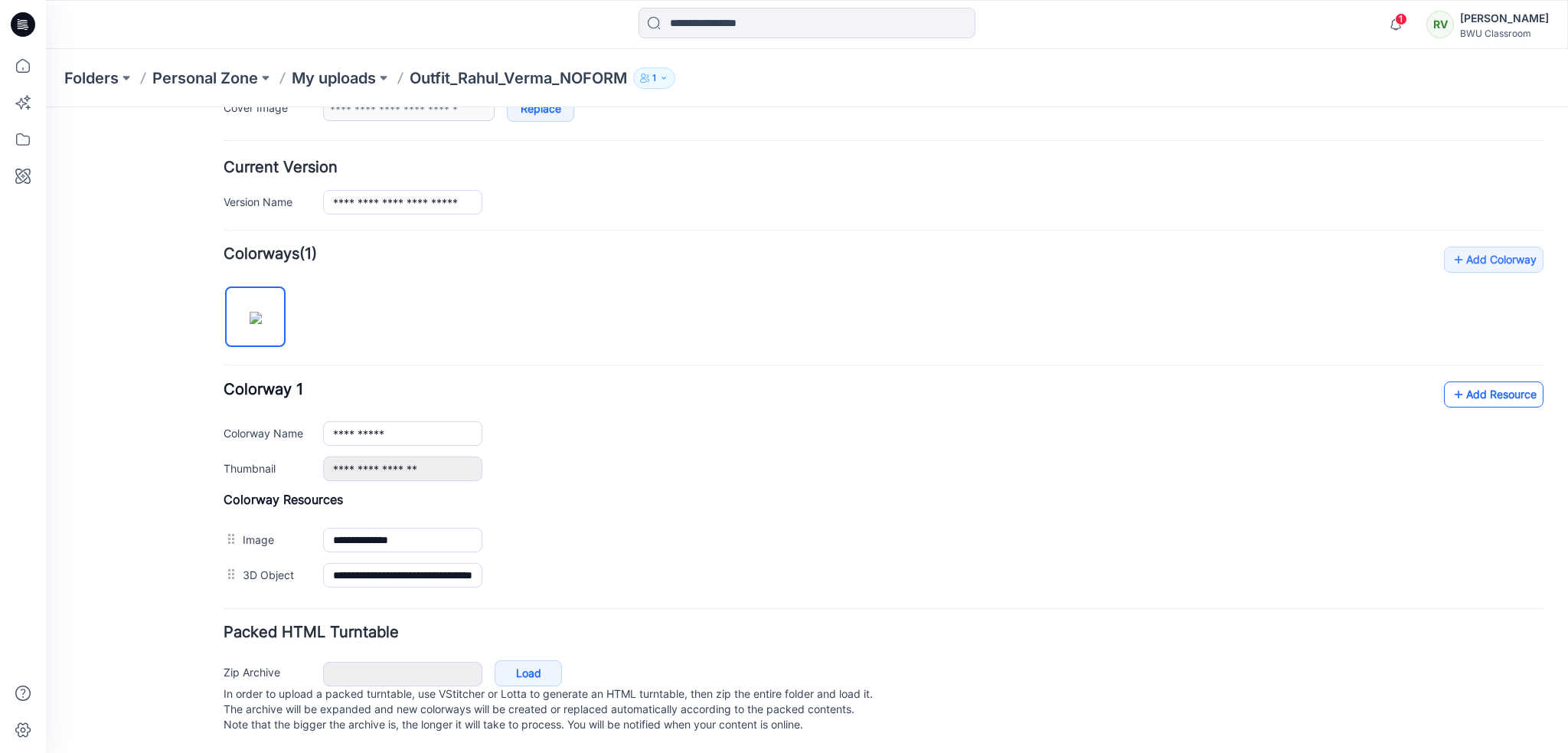
click at [1500, 388] on link "Add Resource" at bounding box center [1494, 394] width 99 height 26
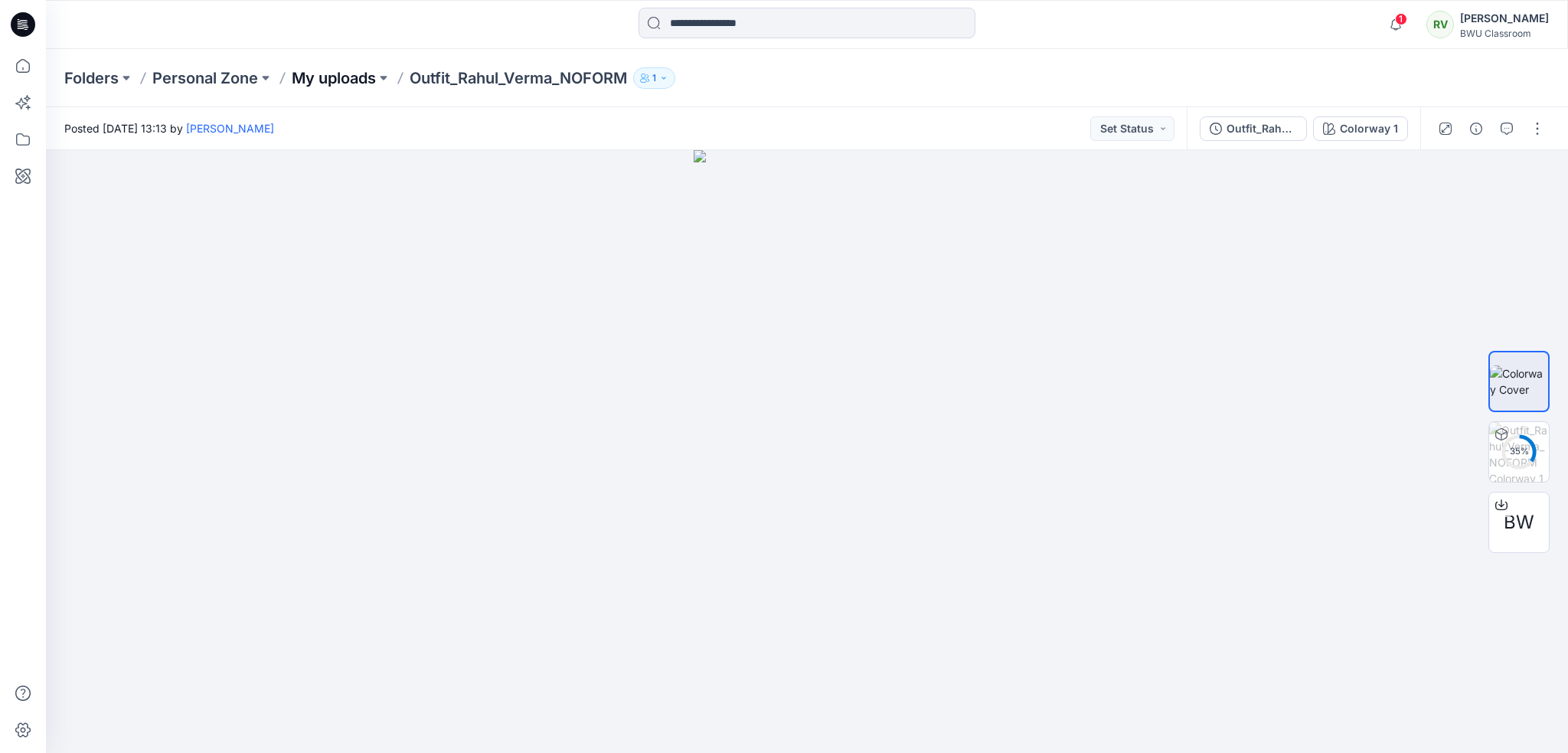
click at [328, 75] on p "My uploads" at bounding box center [334, 78] width 84 height 21
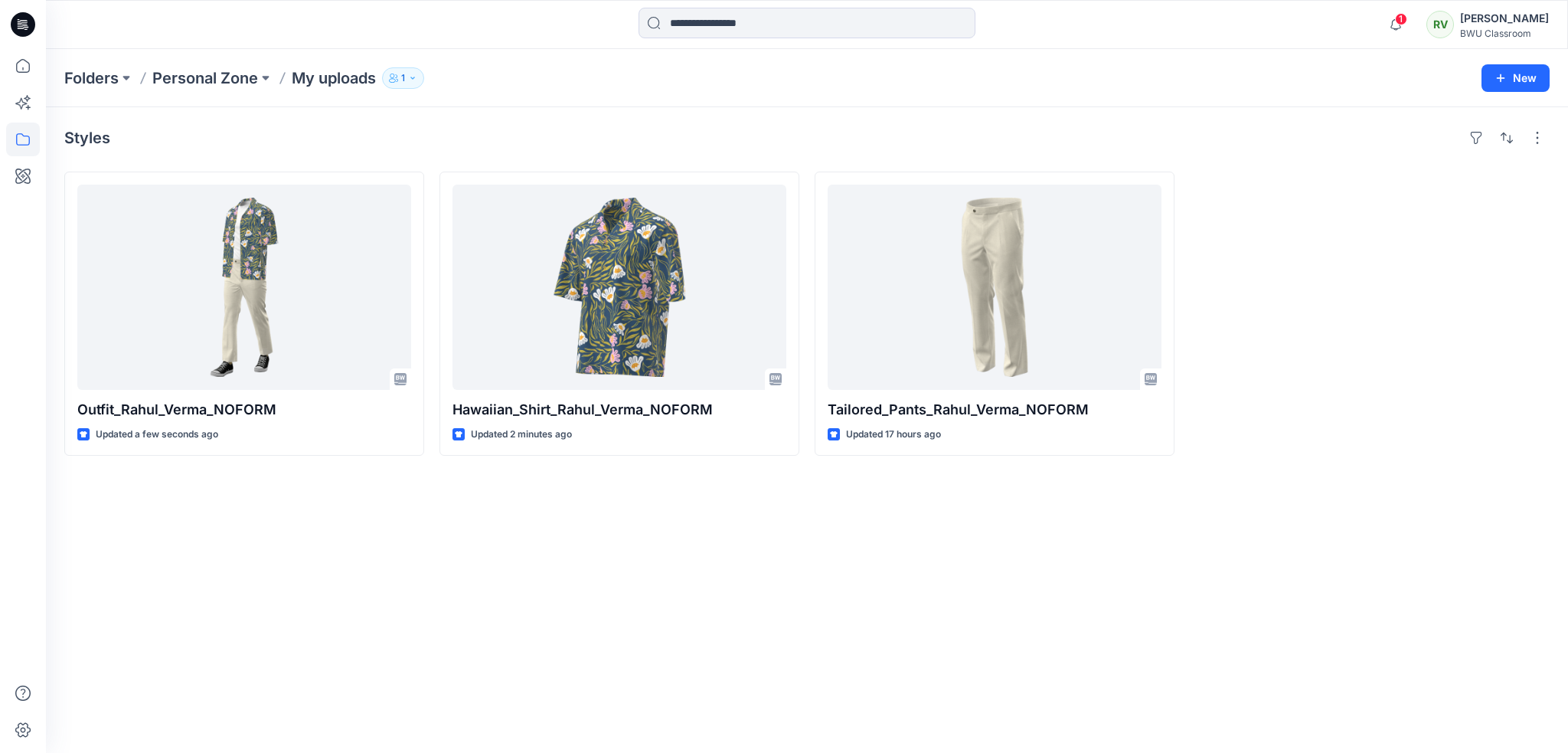
click at [949, 590] on div "Styles Outfit_Rahul_Verma_NOFORM Updated a few seconds ago Hawaiian_Shirt_Rahul…" at bounding box center [807, 429] width 1522 height 646
click at [1411, 24] on icon "button" at bounding box center [1395, 25] width 30 height 31
